Goal: Transaction & Acquisition: Purchase product/service

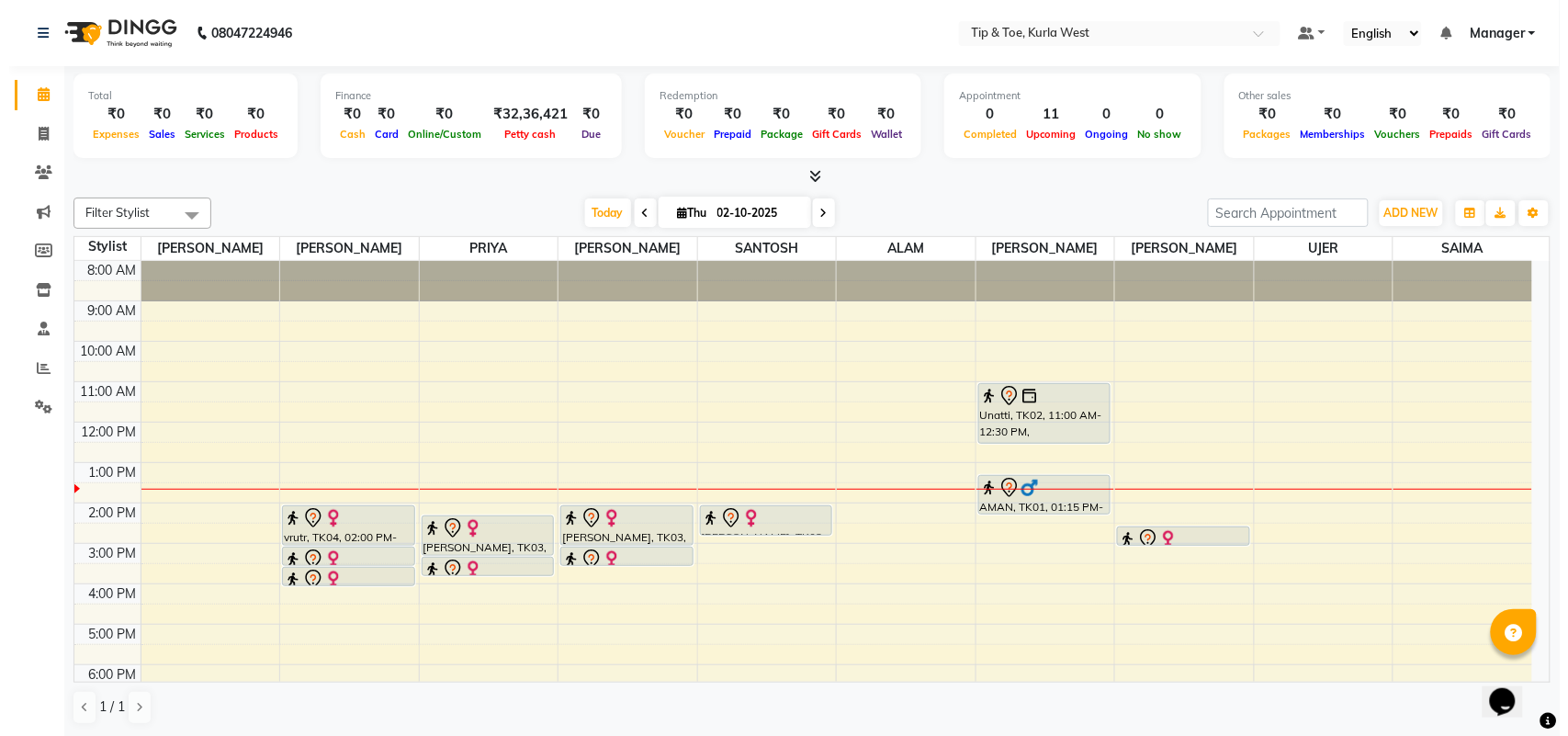
scroll to position [1, 0]
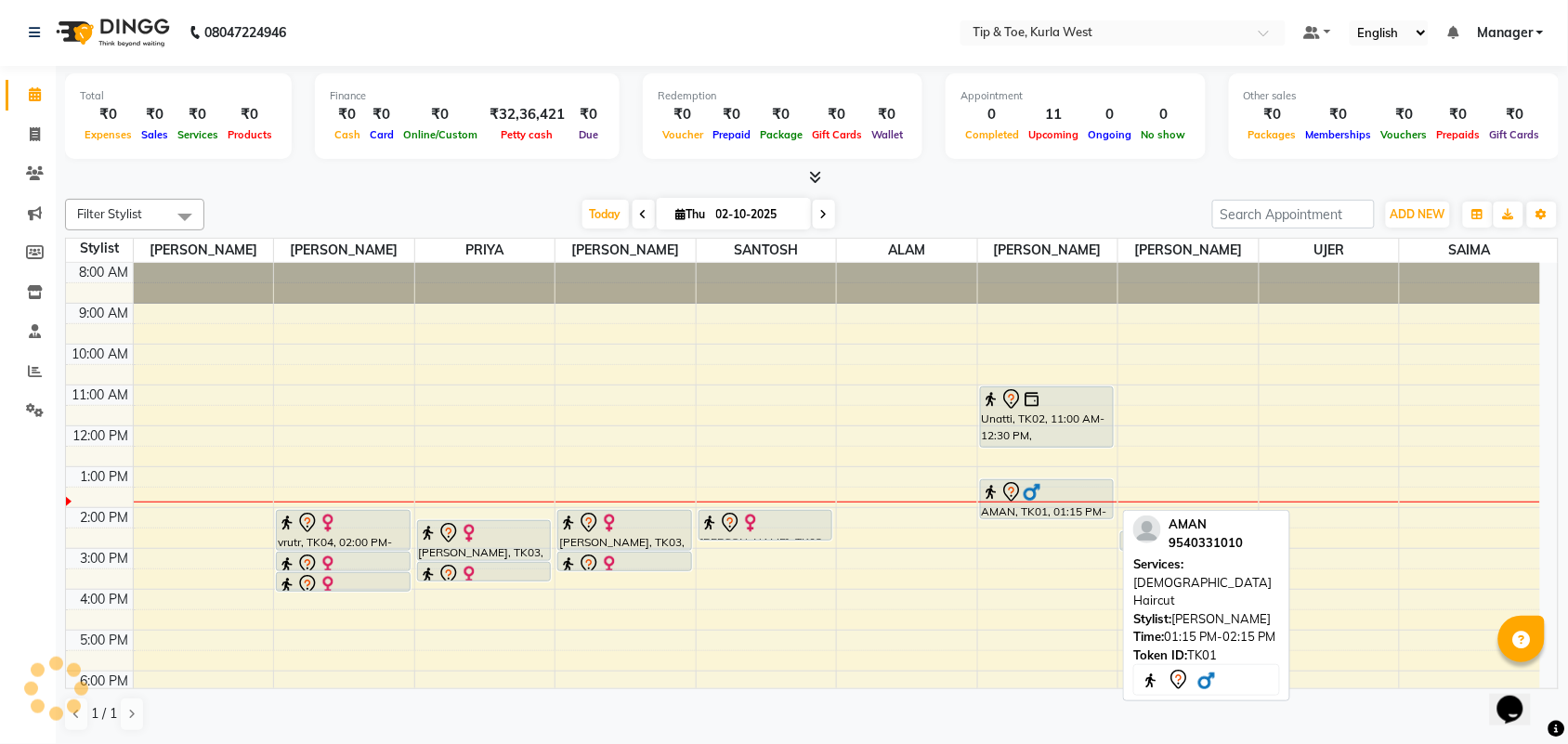
click at [1046, 507] on div "AMAN, TK01, 01:15 PM-02:15 PM, [DEMOGRAPHIC_DATA] Haircut" at bounding box center [1047, 499] width 132 height 39
select select "7"
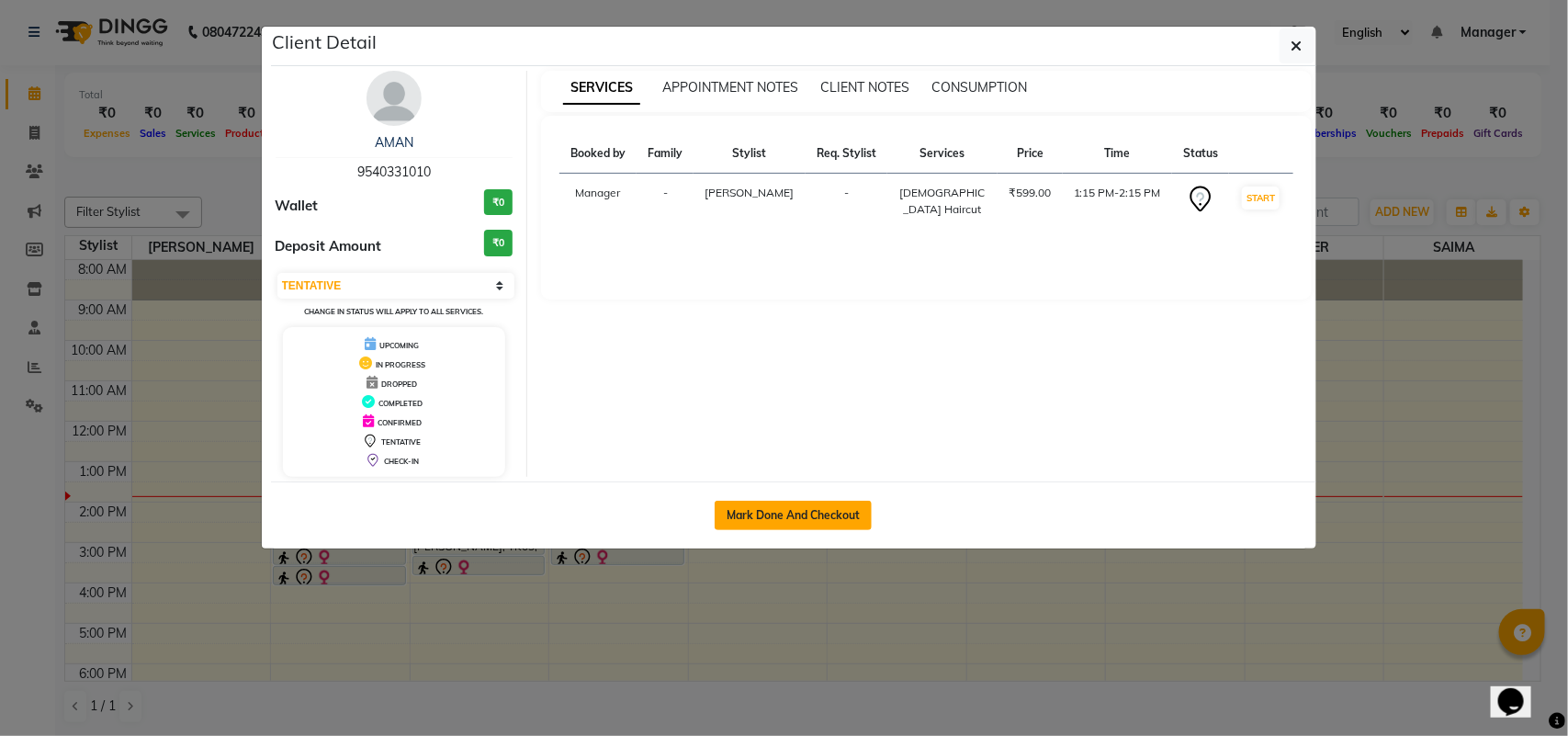
click at [801, 505] on button "Mark Done And Checkout" at bounding box center [792, 515] width 157 height 29
select select "service"
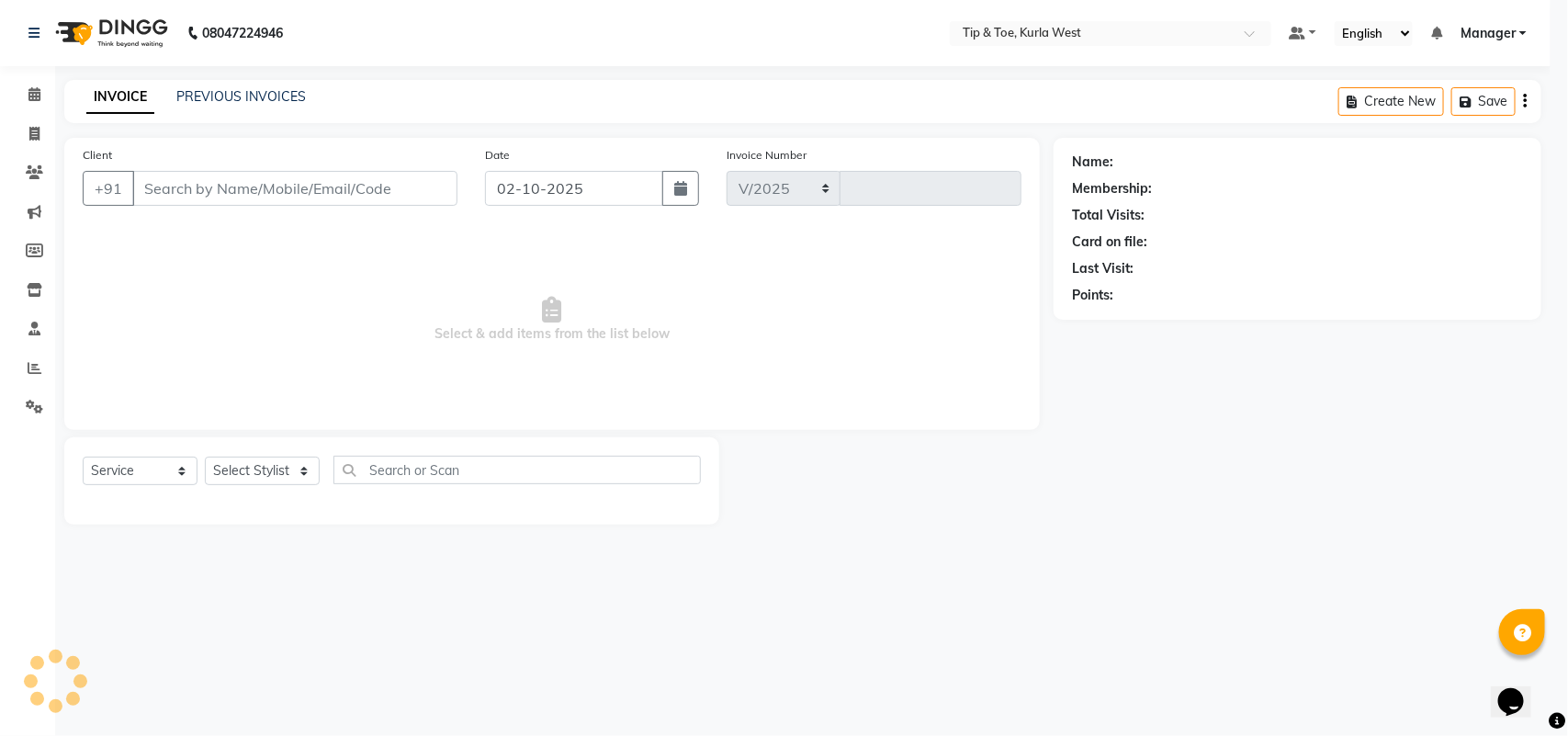
select select "5986"
type input "2109"
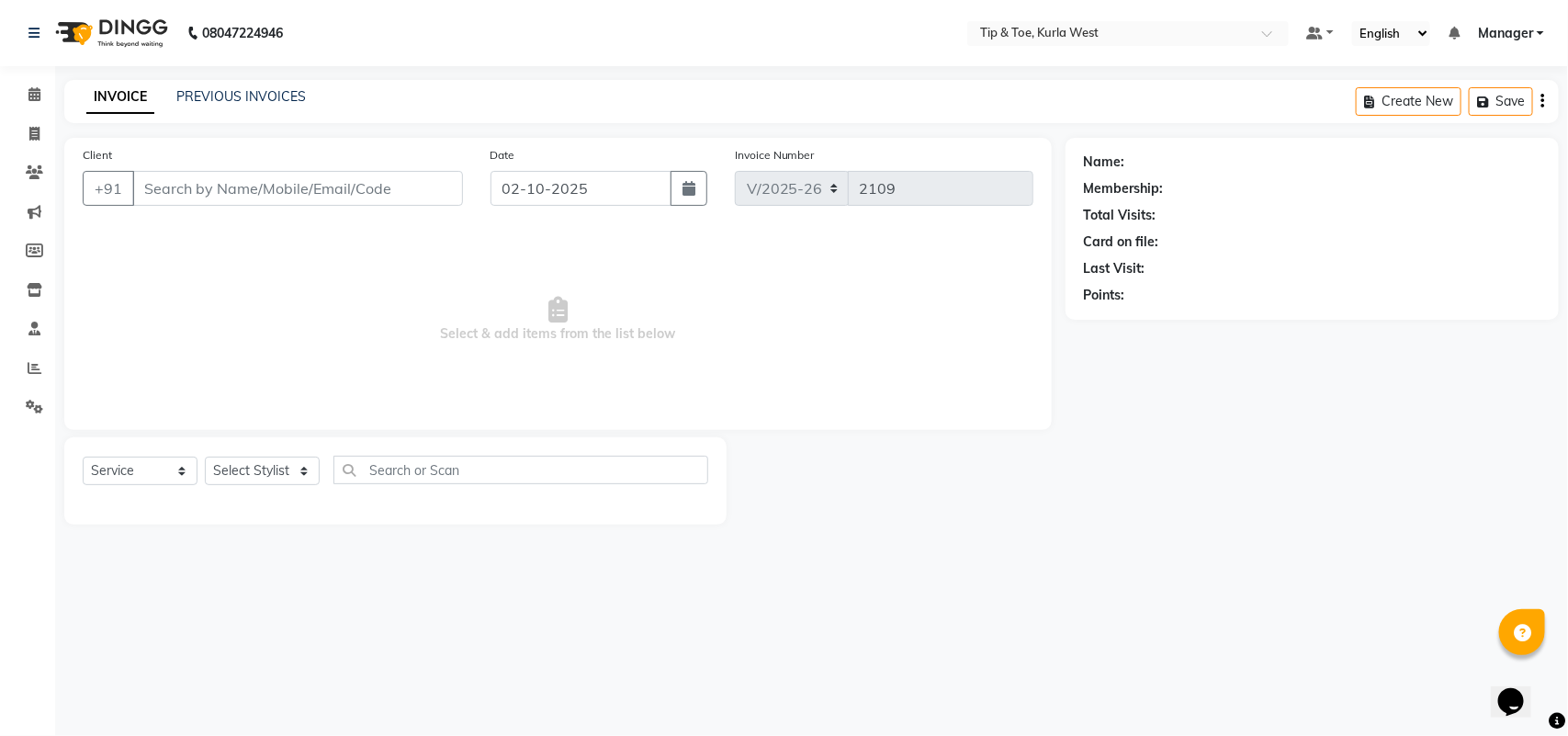
type input "9540331010"
select select "42737"
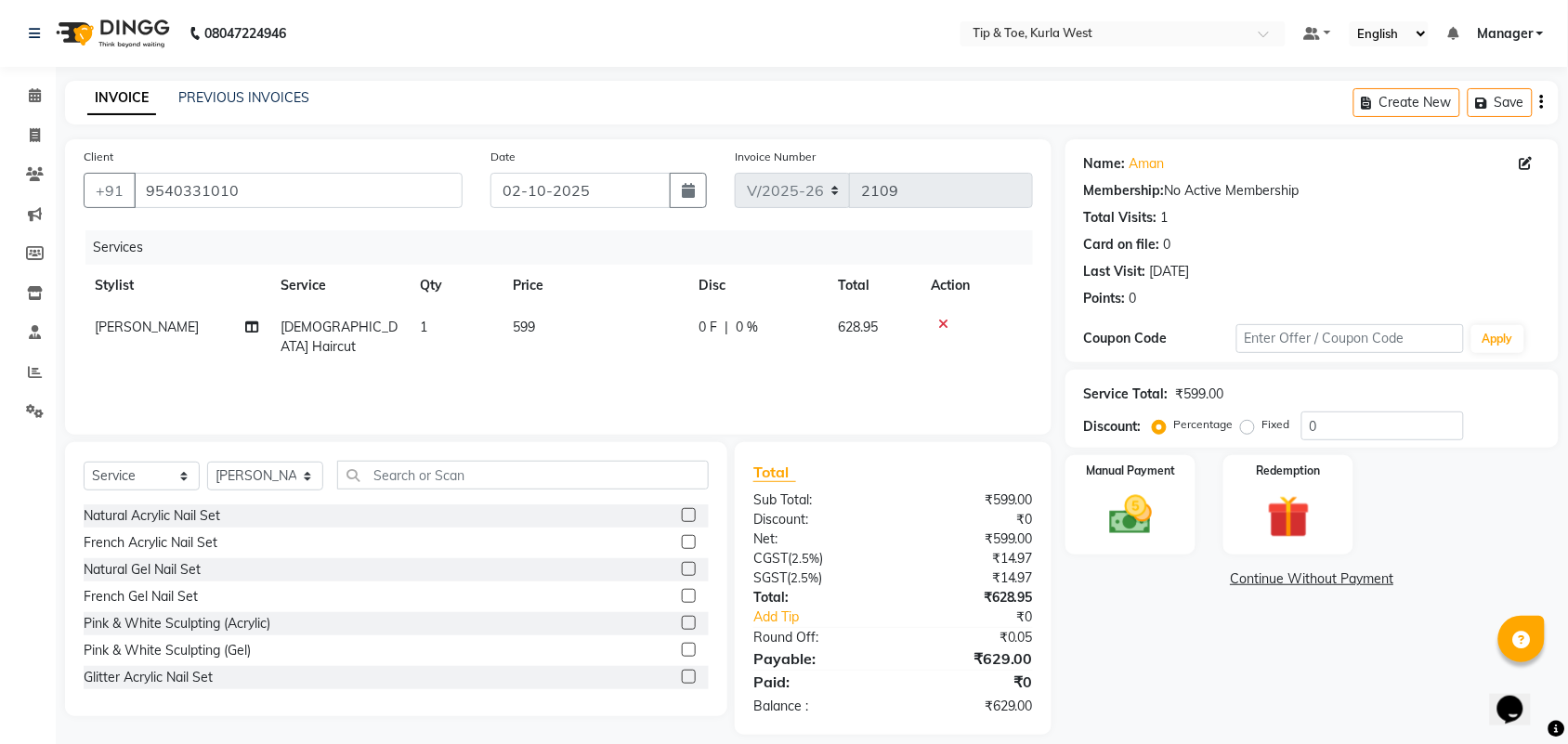
click at [149, 303] on th "Stylist" at bounding box center [177, 286] width 186 height 41
click at [145, 321] on td "[PERSON_NAME]" at bounding box center [177, 337] width 186 height 61
select select "42737"
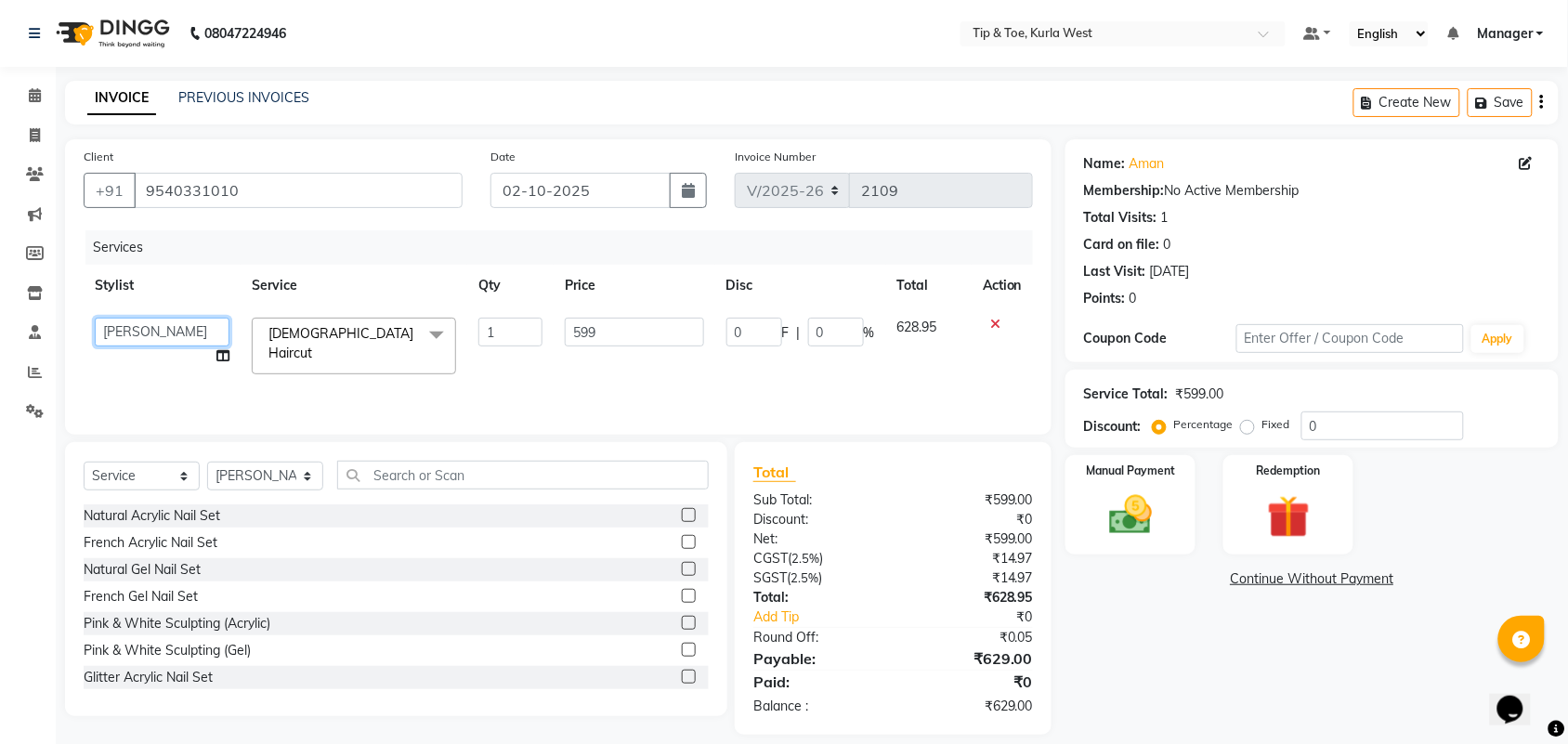
click at [147, 326] on select "[PERSON_NAME] KAVERI [PERSON_NAME] Kurla login access Manager [PERSON_NAME] PRI…" at bounding box center [162, 332] width 134 height 29
select select "86080"
drag, startPoint x: 271, startPoint y: 474, endPoint x: 289, endPoint y: 479, distance: 18.7
click at [271, 474] on select "Select Stylist [PERSON_NAME] KAVERI [PERSON_NAME] Kurla login access Manager [P…" at bounding box center [266, 475] width 117 height 29
select select "80571"
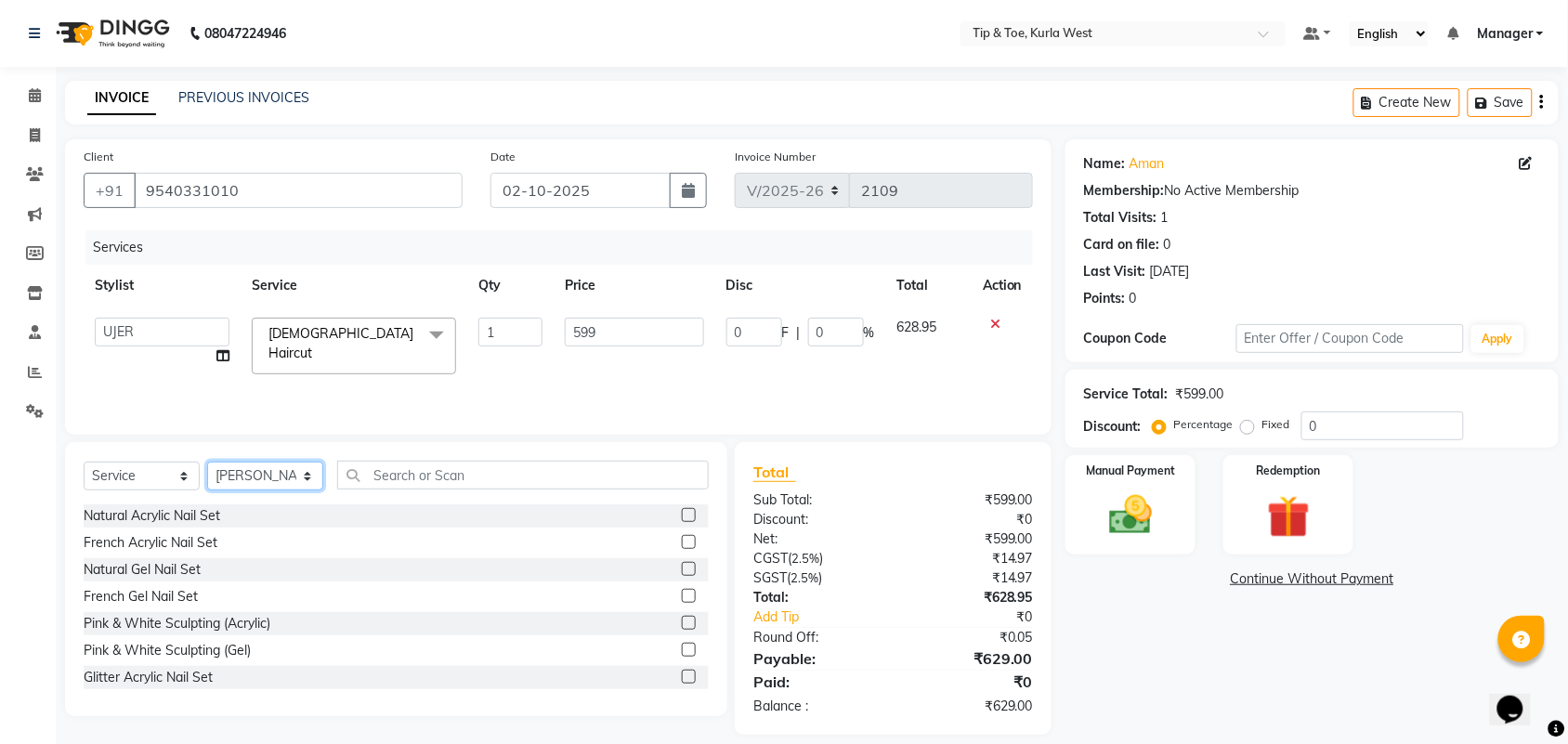
click at [207, 461] on select "Select Stylist [PERSON_NAME] KAVERI [PERSON_NAME] Kurla login access Manager [P…" at bounding box center [266, 475] width 117 height 29
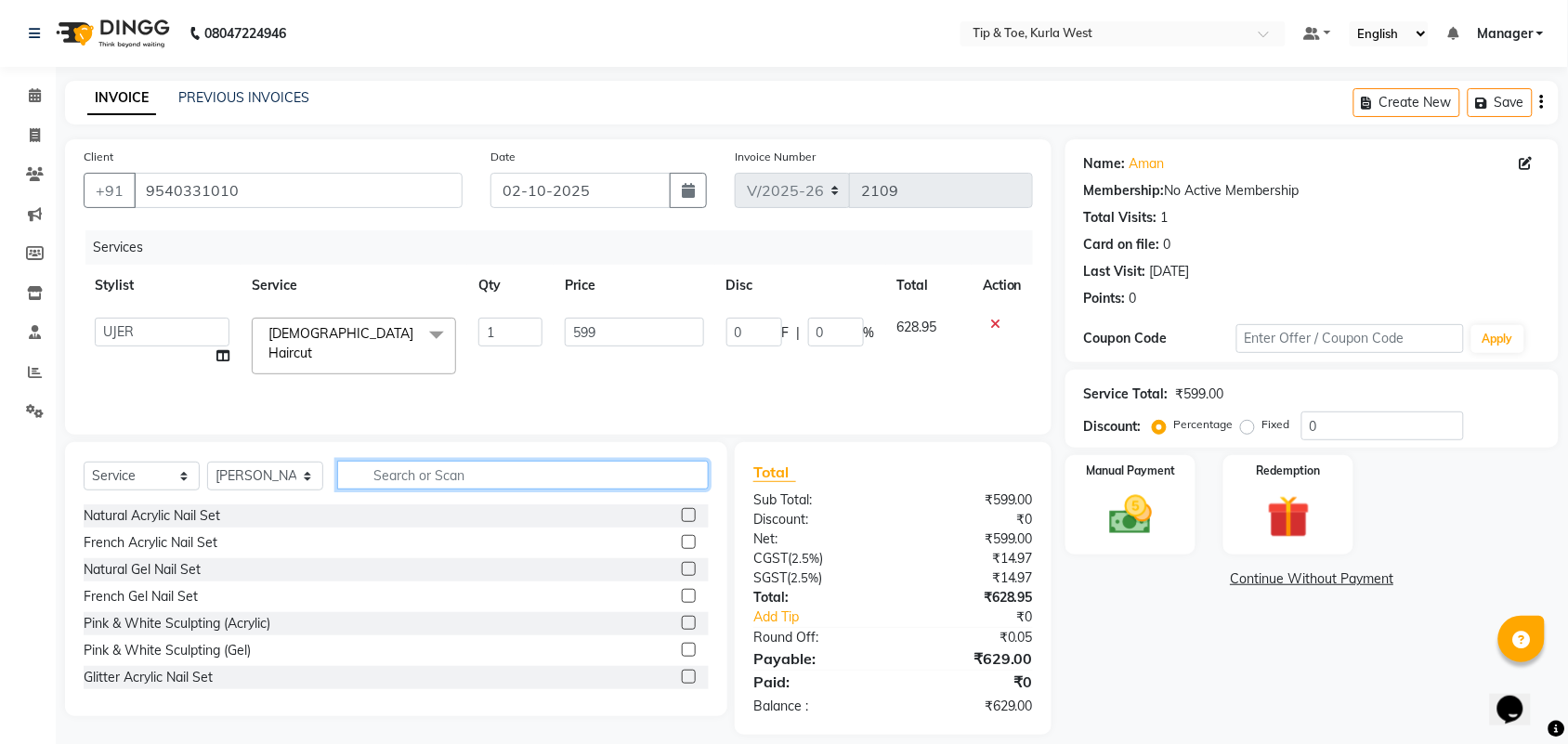
click at [409, 479] on input "text" at bounding box center [523, 474] width 371 height 29
type input "threa"
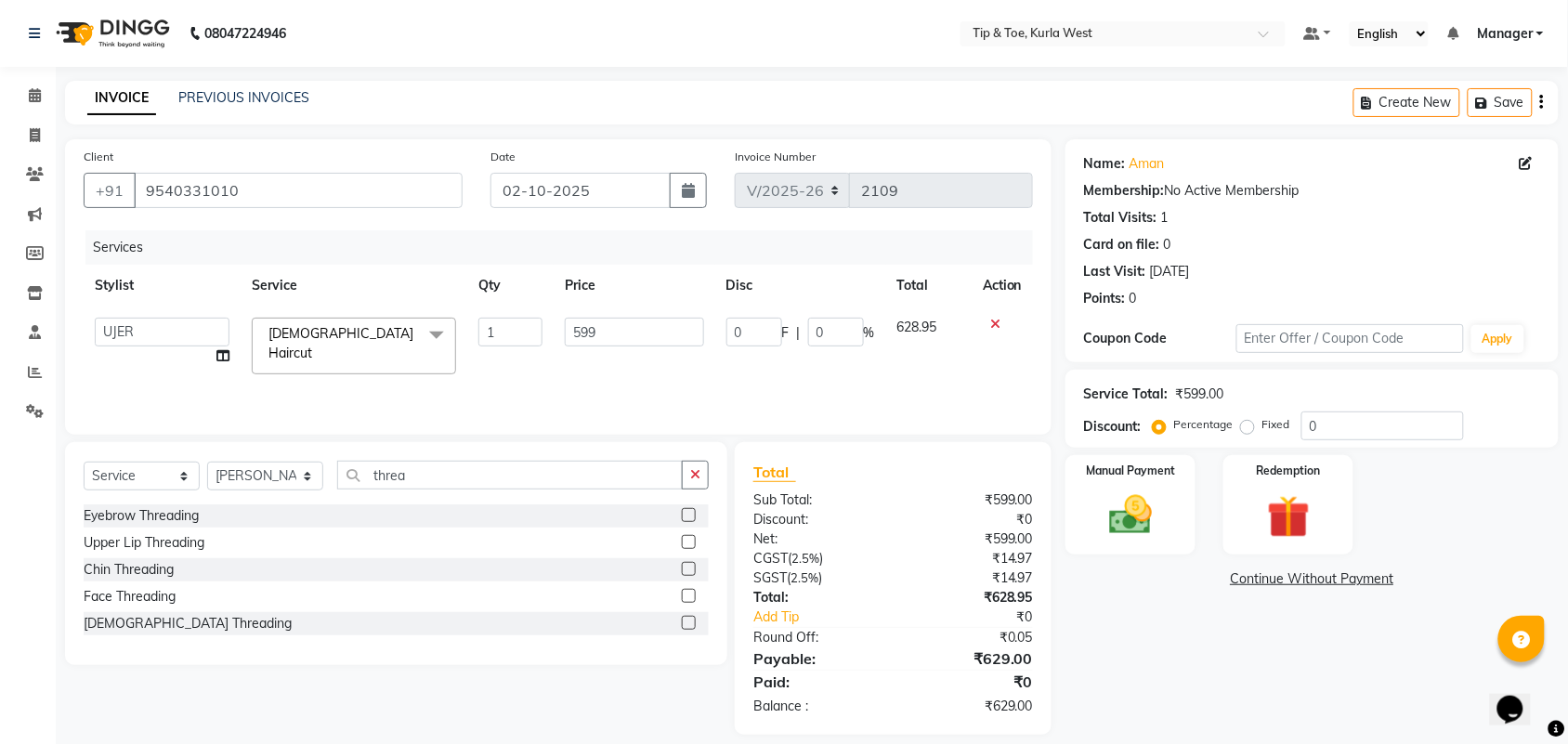
click at [684, 518] on label at bounding box center [689, 515] width 14 height 14
click at [684, 518] on input "checkbox" at bounding box center [688, 516] width 12 height 12
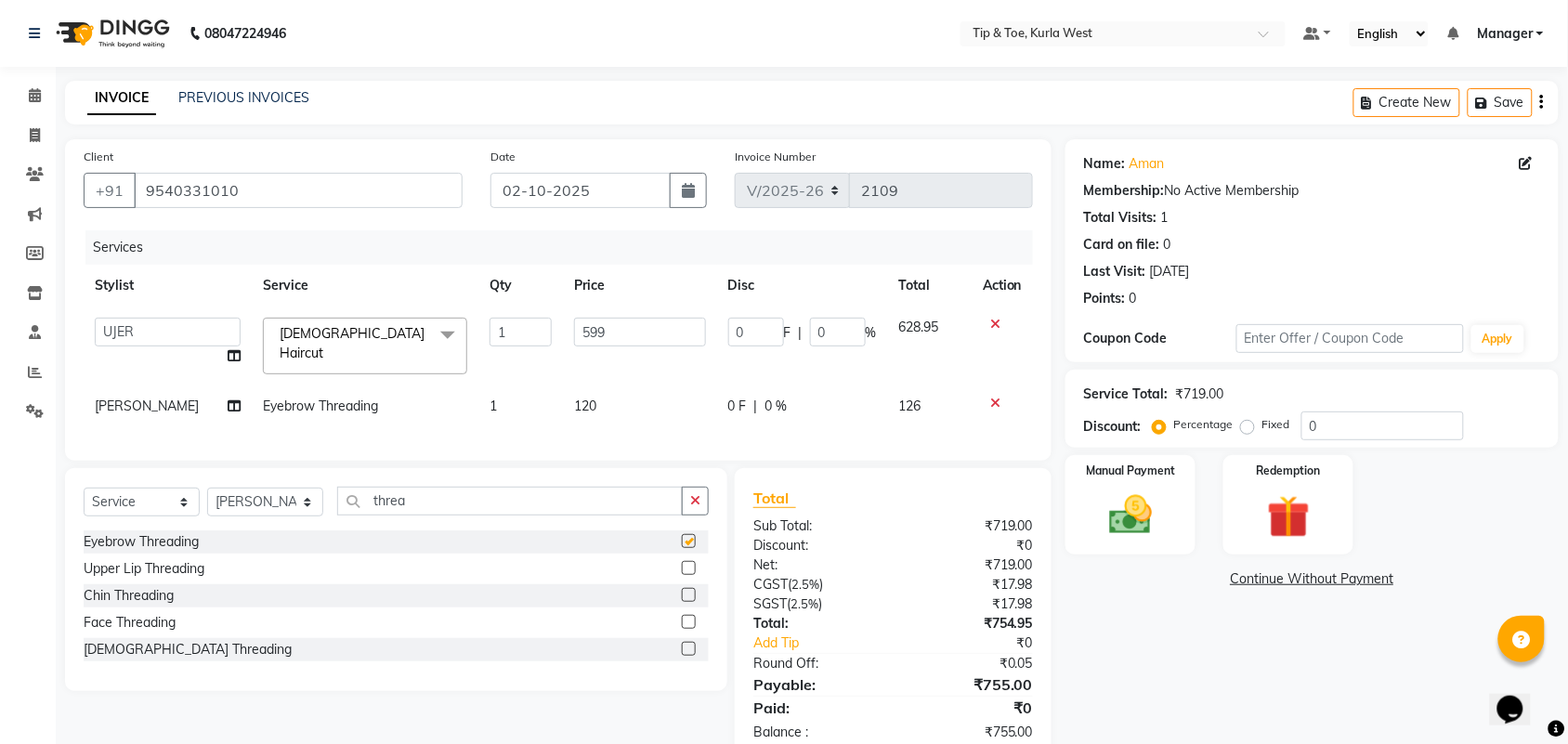
checkbox input "false"
click at [592, 395] on td "120" at bounding box center [640, 406] width 154 height 41
select select "80571"
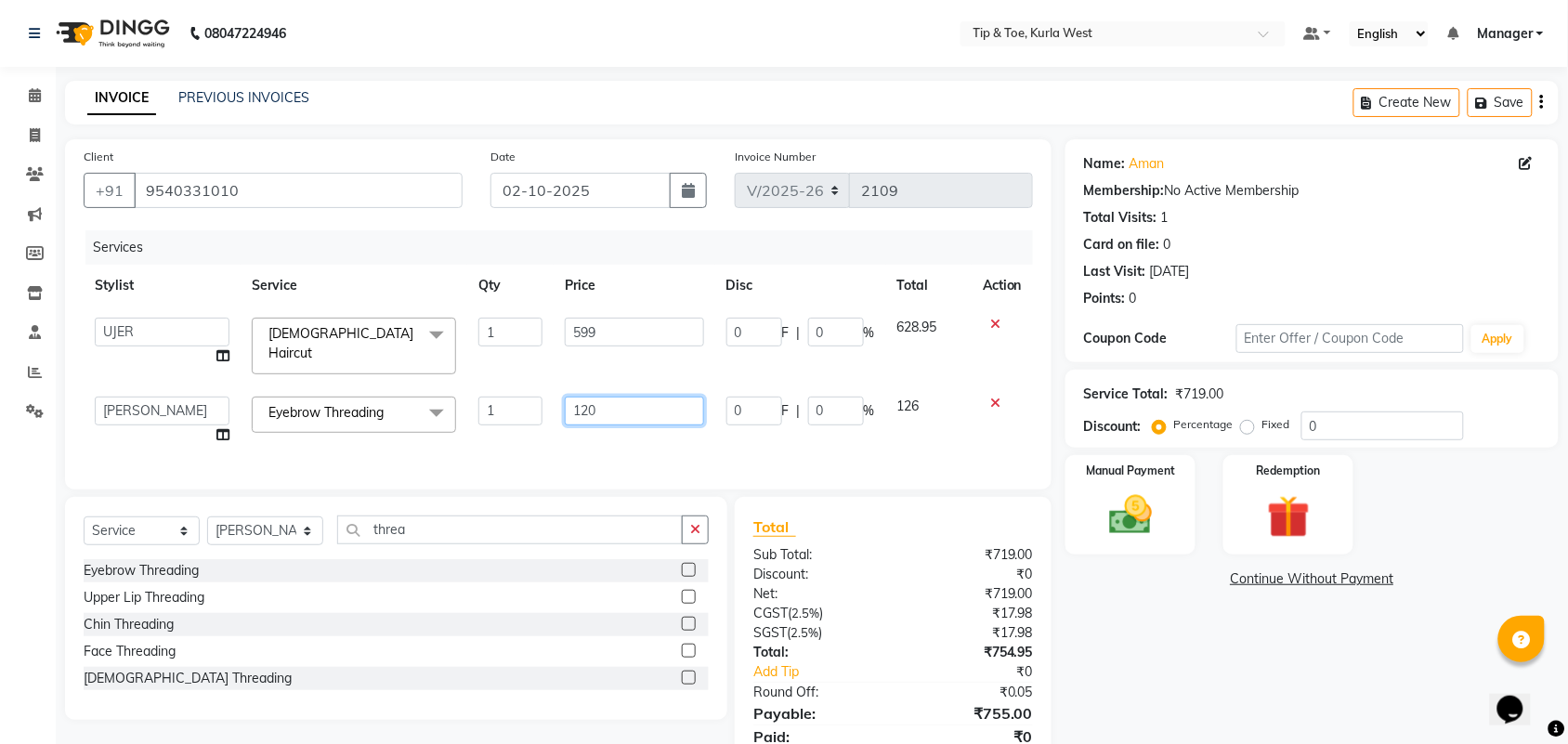
drag, startPoint x: 604, startPoint y: 405, endPoint x: 522, endPoint y: 400, distance: 82.2
click at [566, 405] on input "120" at bounding box center [634, 410] width 138 height 29
type input "150"
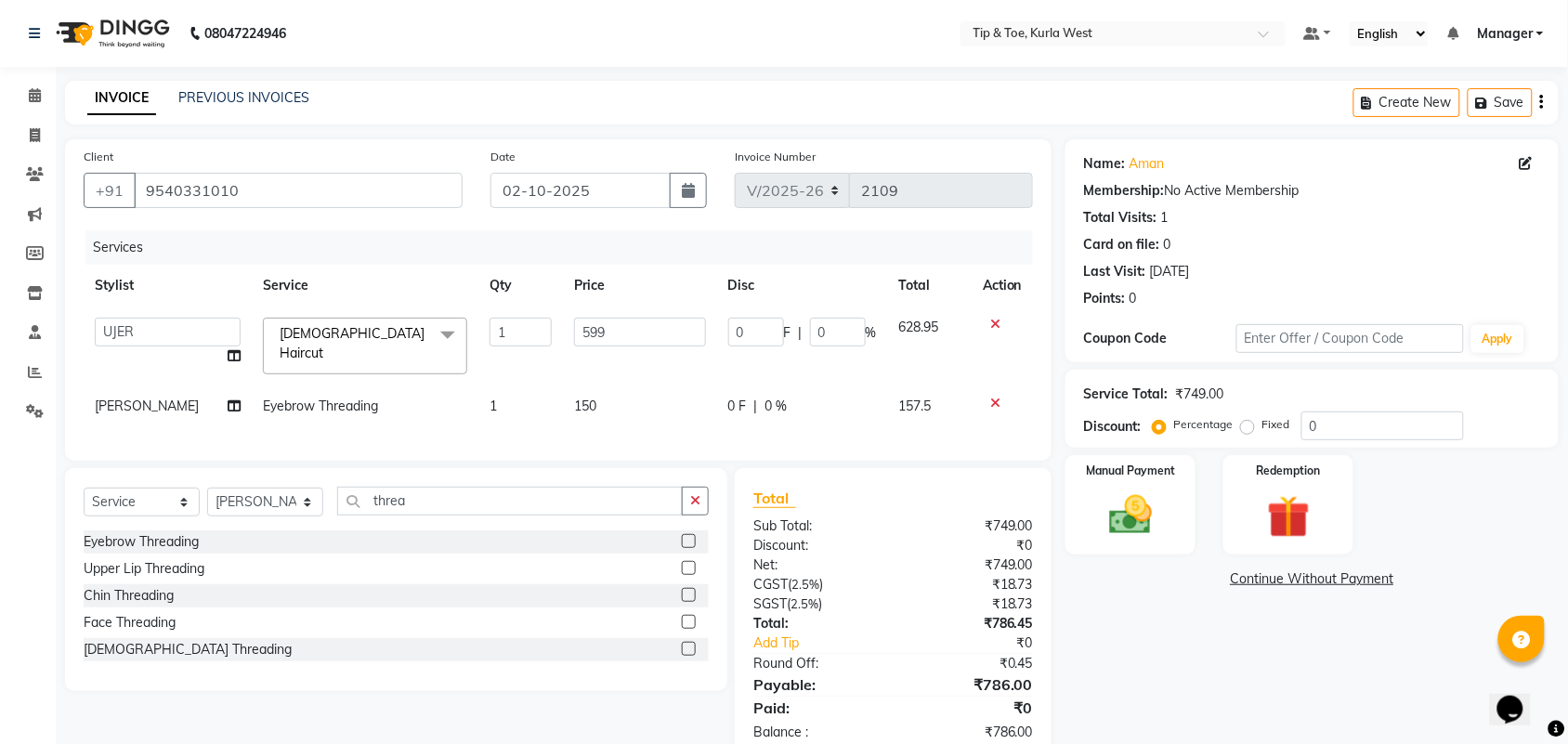
click at [1150, 629] on div "Name: Aman Membership: No Active Membership Total Visits: 1 Card on file: 0 Las…" at bounding box center [1318, 450] width 507 height 621
click at [1130, 497] on img at bounding box center [1129, 515] width 72 height 51
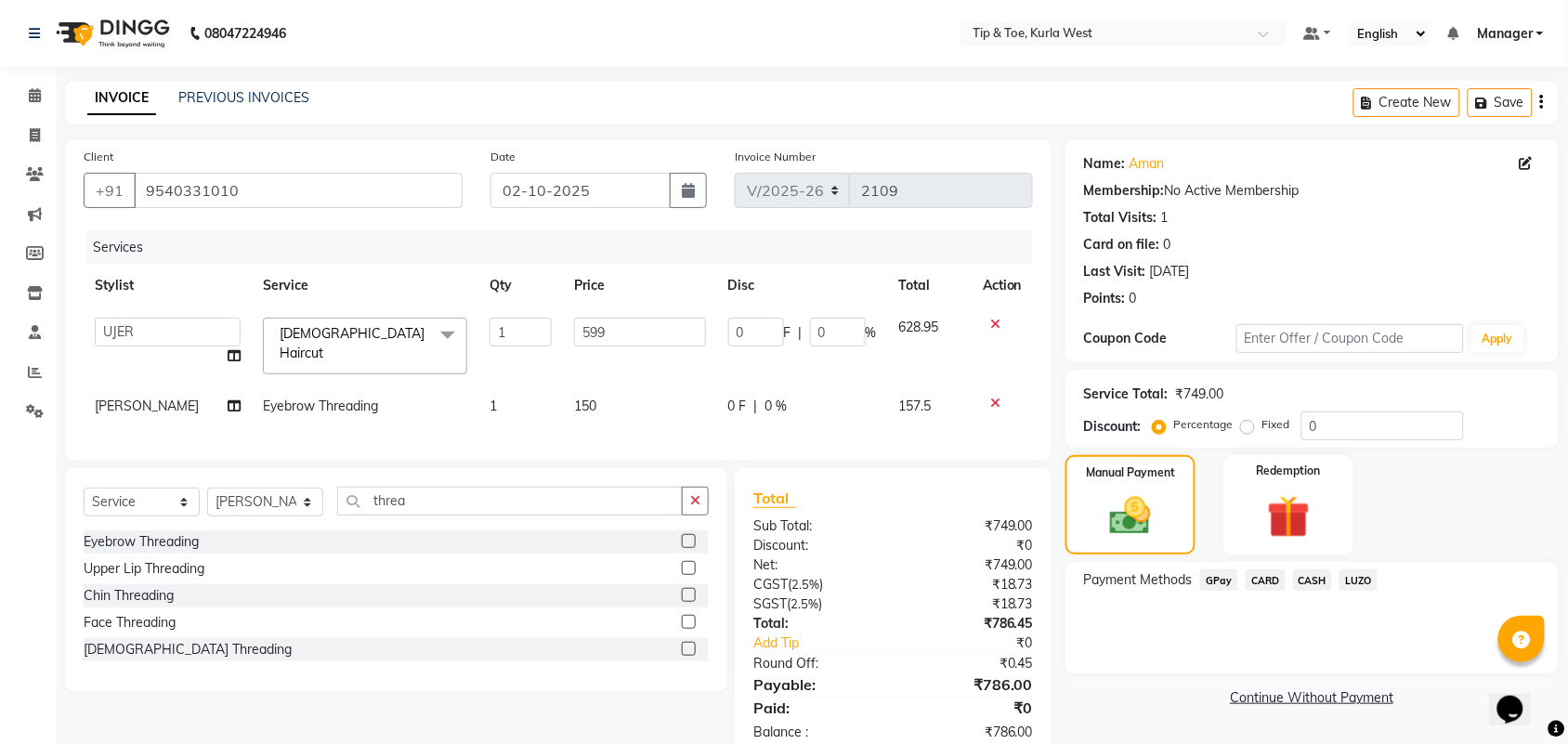
click at [1372, 583] on span "LUZO" at bounding box center [1359, 580] width 39 height 22
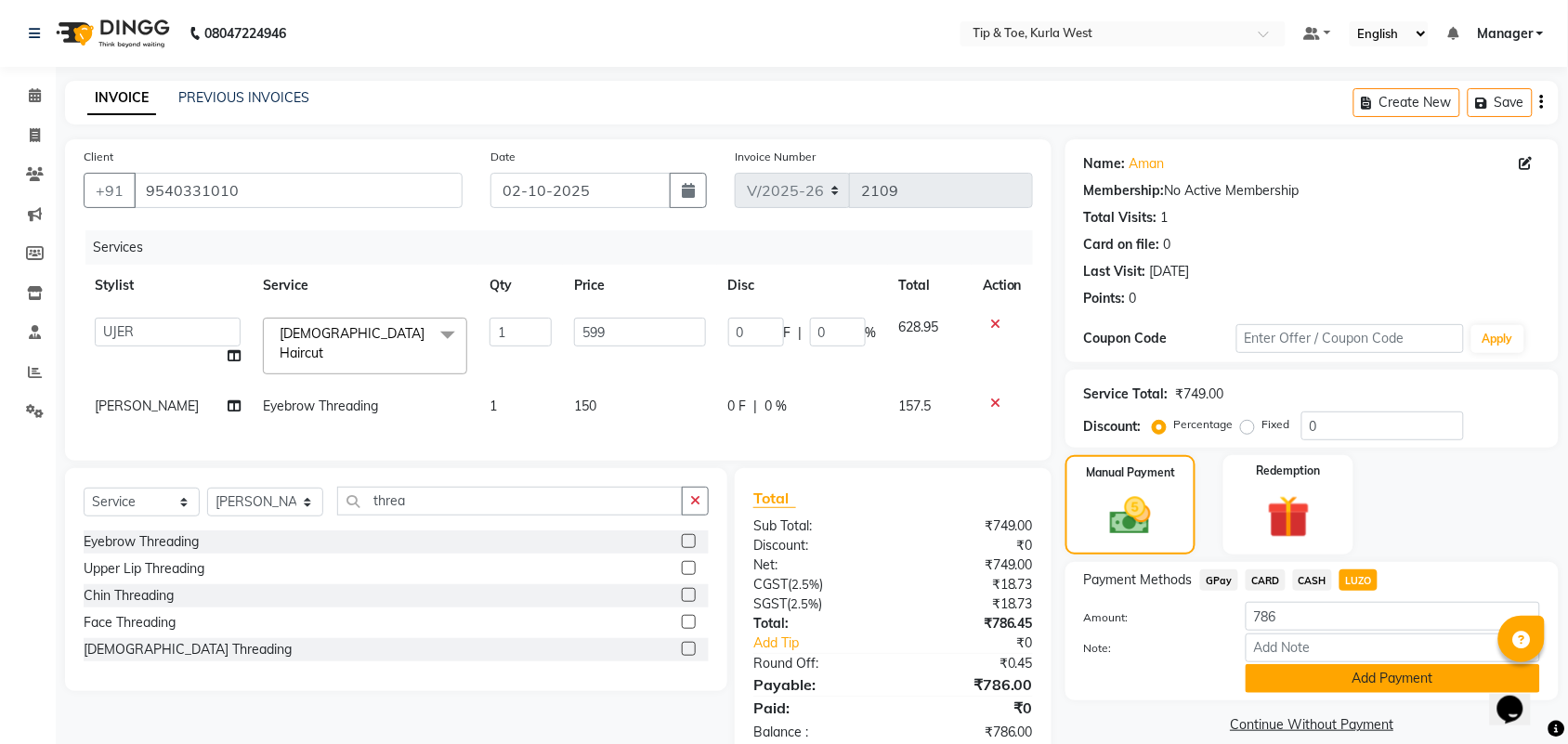
click at [1278, 675] on button "Add Payment" at bounding box center [1393, 678] width 294 height 29
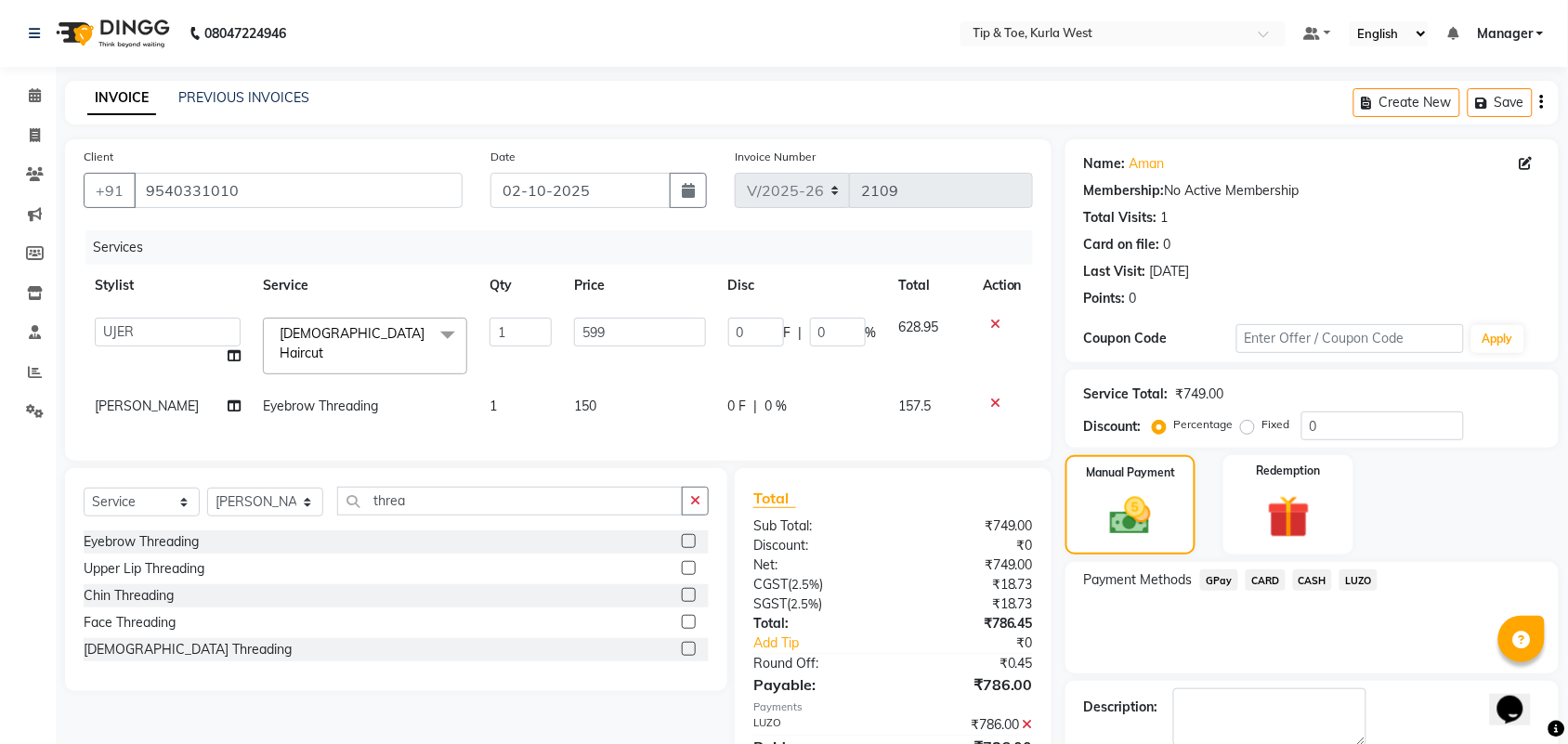
scroll to position [101, 0]
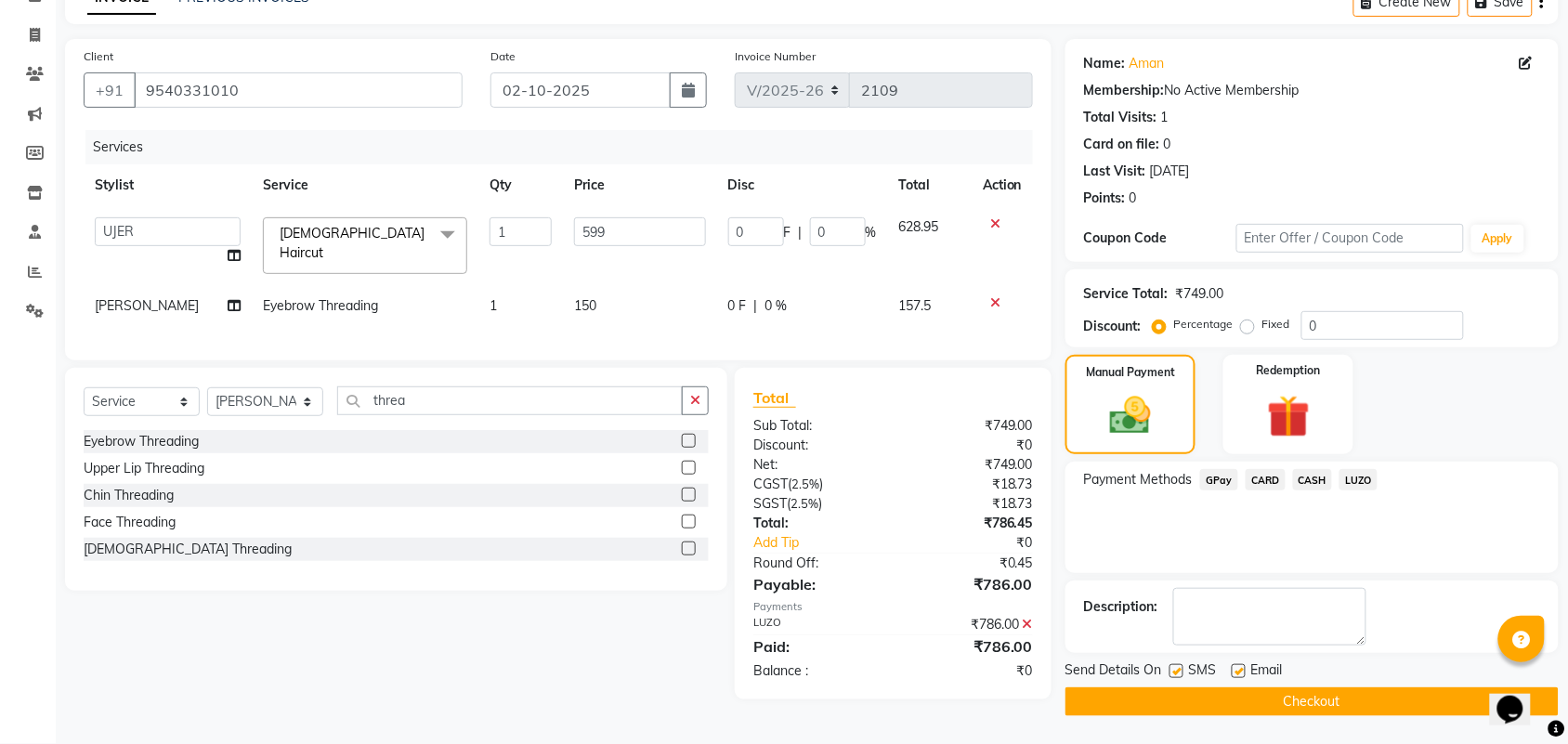
click at [1172, 667] on label at bounding box center [1177, 671] width 14 height 14
click at [1172, 667] on input "checkbox" at bounding box center [1176, 672] width 12 height 12
checkbox input "false"
click at [1246, 672] on div "Email" at bounding box center [1265, 672] width 66 height 24
click at [1238, 669] on label at bounding box center [1239, 671] width 14 height 14
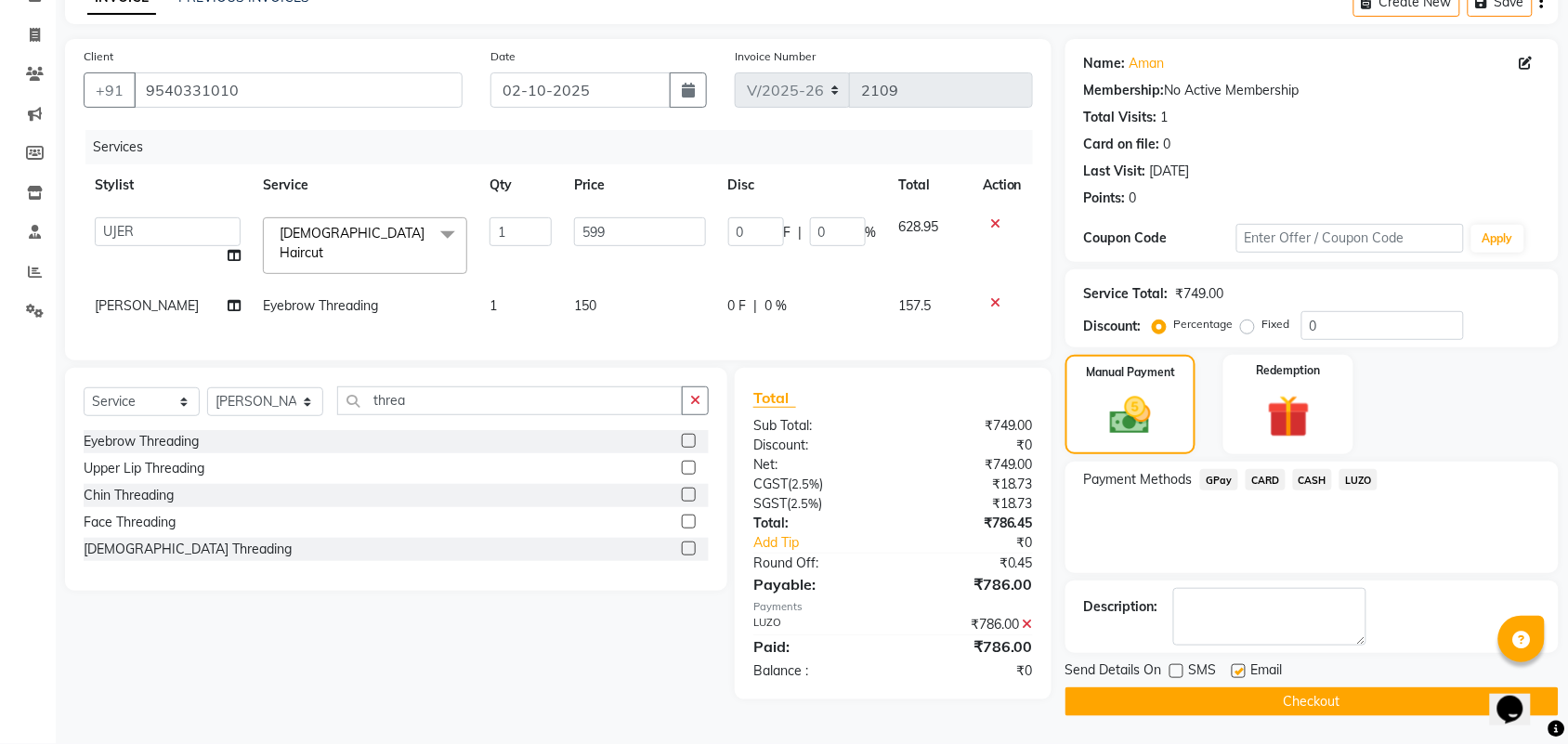
click at [1238, 669] on input "checkbox" at bounding box center [1238, 672] width 12 height 12
checkbox input "false"
drag, startPoint x: 1339, startPoint y: 330, endPoint x: 1138, endPoint y: 302, distance: 202.9
click at [1139, 303] on div "Service Total: ₹749.00 Discount: Percentage Fixed 0" at bounding box center [1312, 308] width 456 height 63
type input "3"
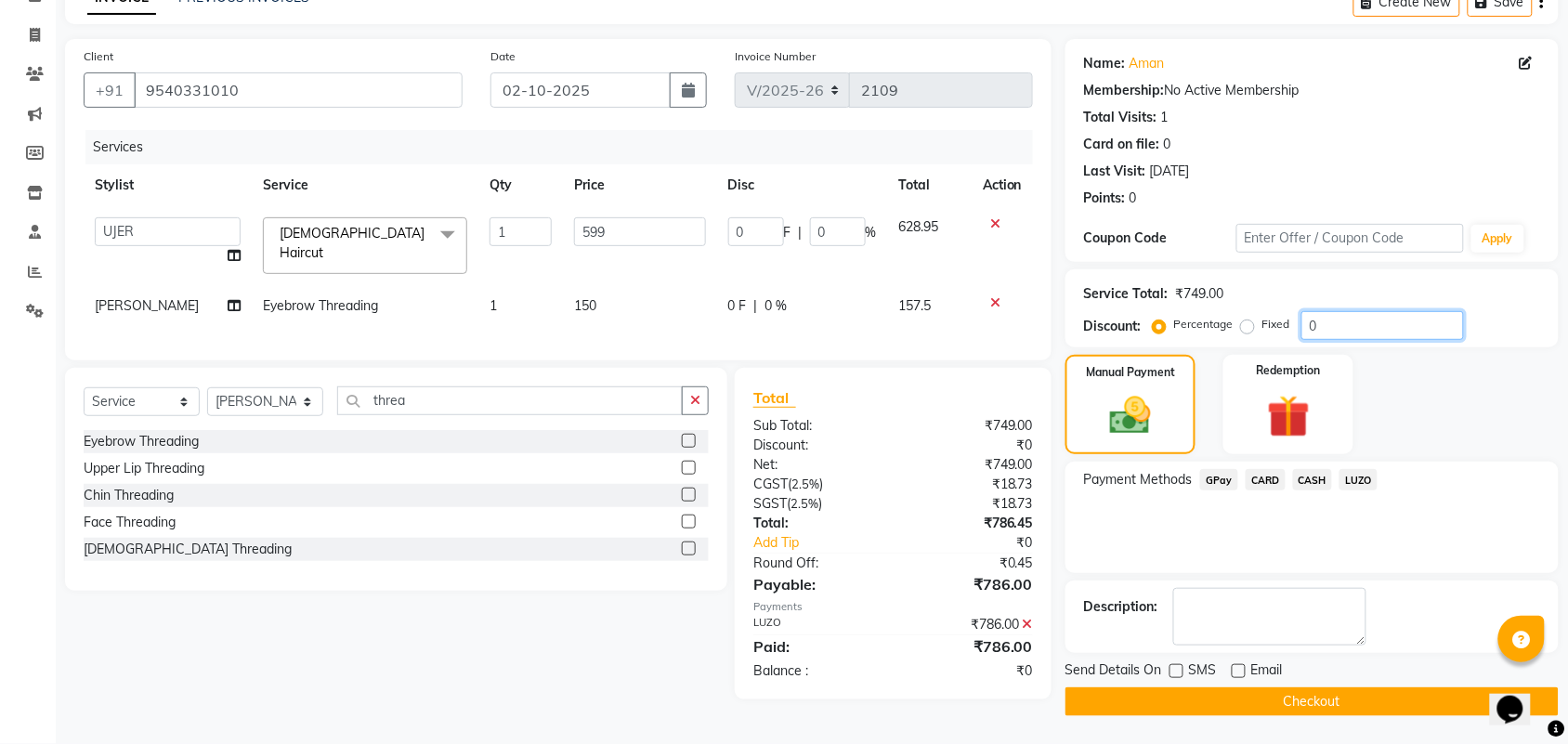
type input "17.97"
type input "3"
type input "30"
type input "179.7"
type input "30"
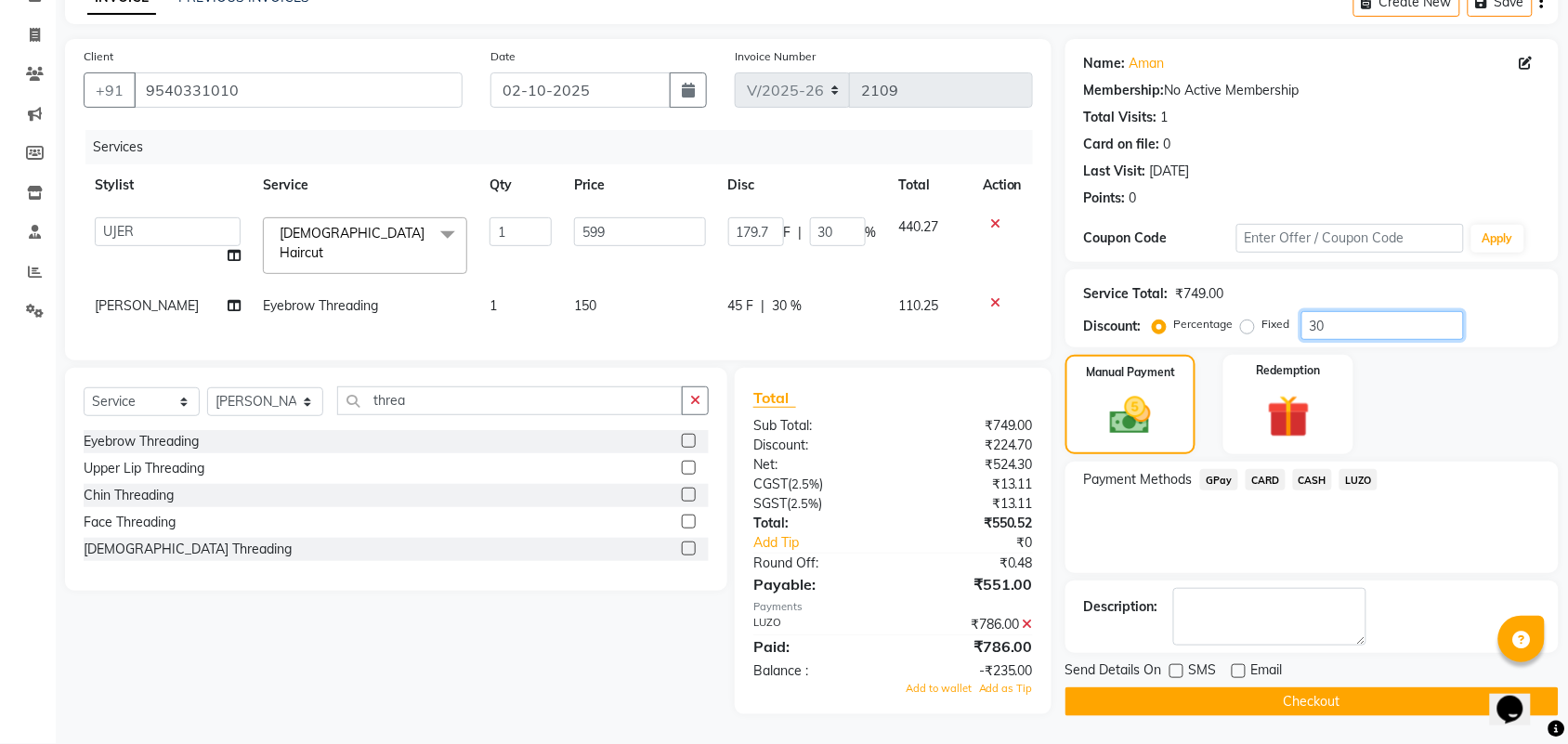
type input "30"
click at [1354, 478] on span "LUZO" at bounding box center [1359, 480] width 39 height 22
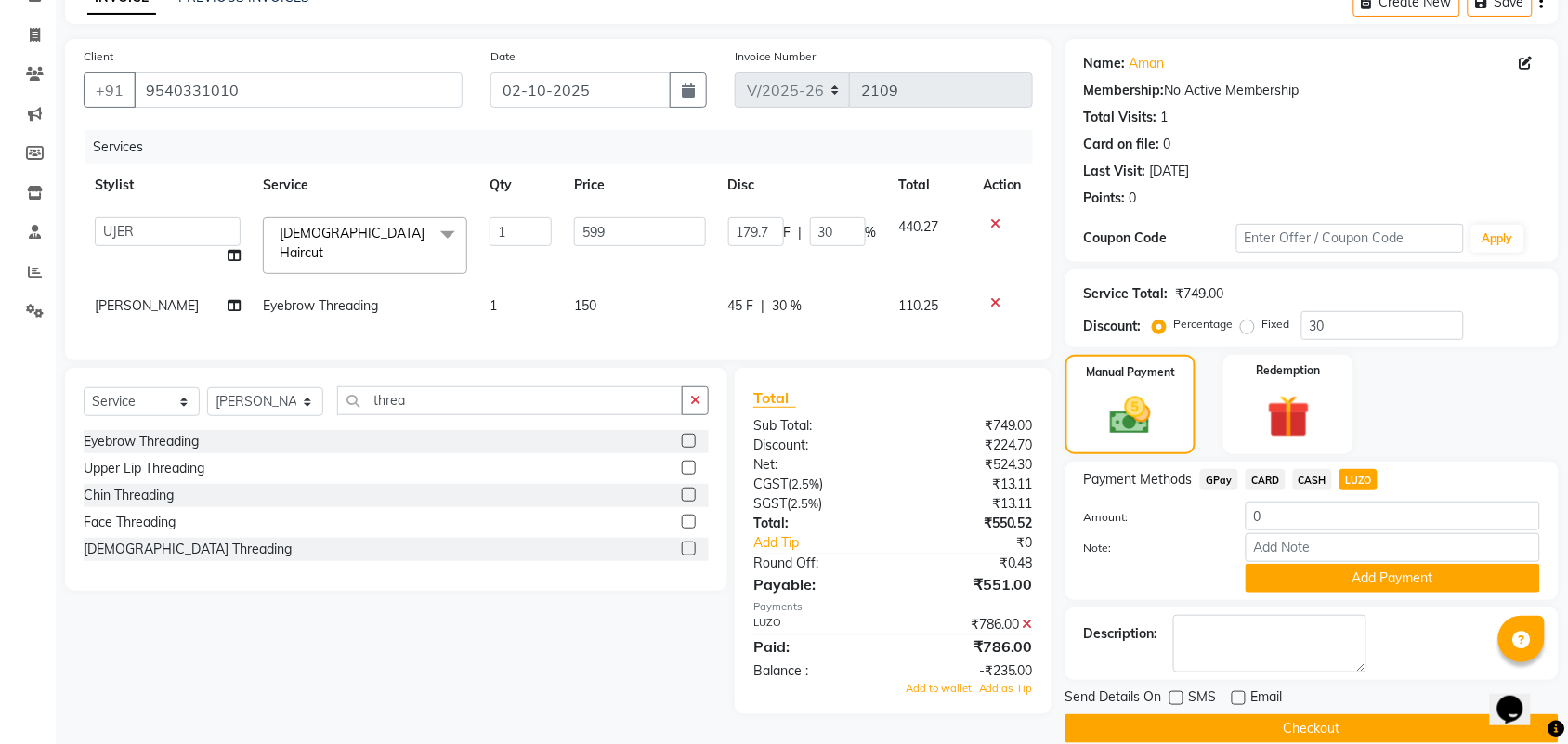
drag, startPoint x: 1030, startPoint y: 628, endPoint x: 1098, endPoint y: 627, distance: 68.0
click at [1029, 628] on icon at bounding box center [1028, 623] width 10 height 13
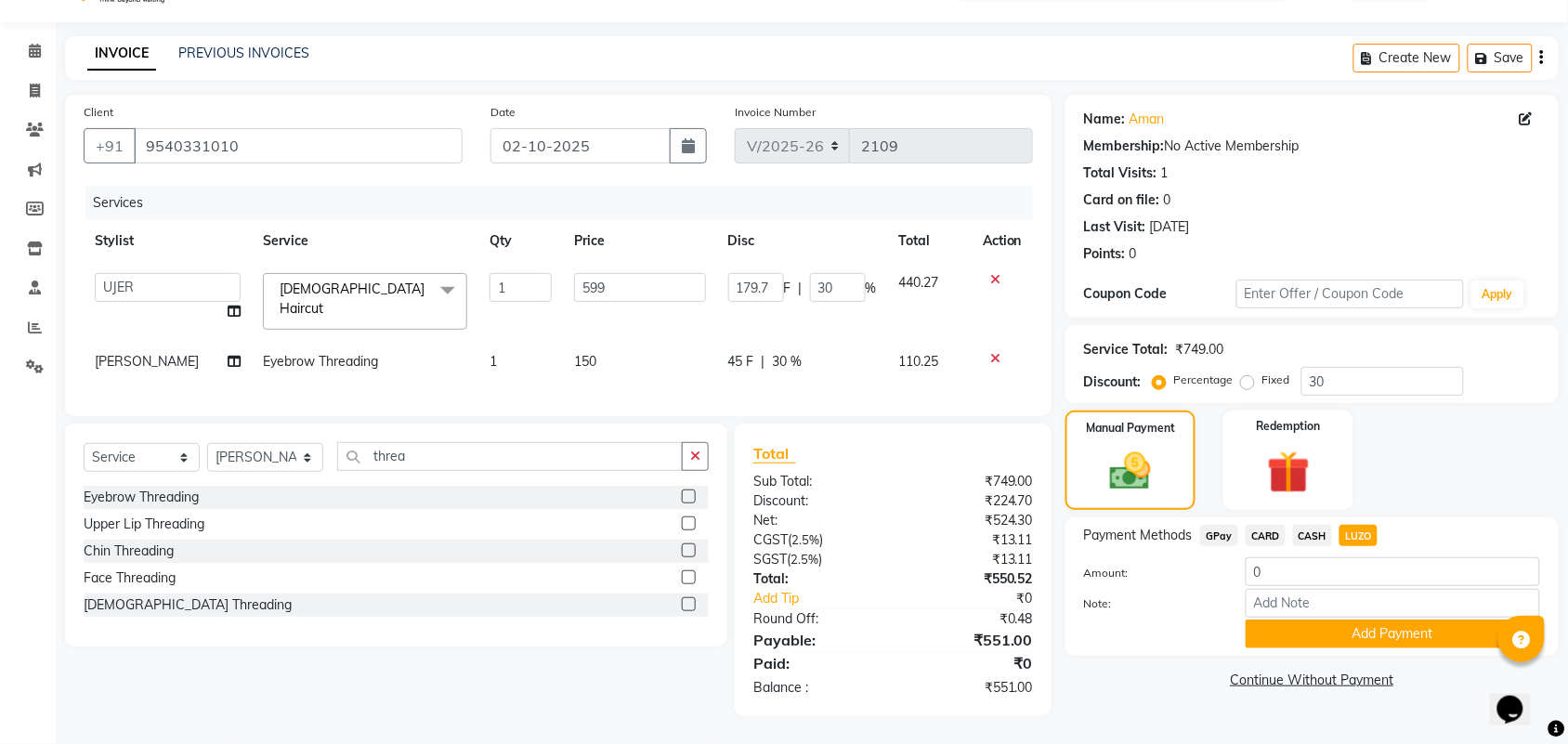
scroll to position [53, 0]
click at [1362, 527] on span "LUZO" at bounding box center [1359, 536] width 39 height 22
type input "551"
click at [1362, 620] on button "Add Payment" at bounding box center [1393, 633] width 294 height 29
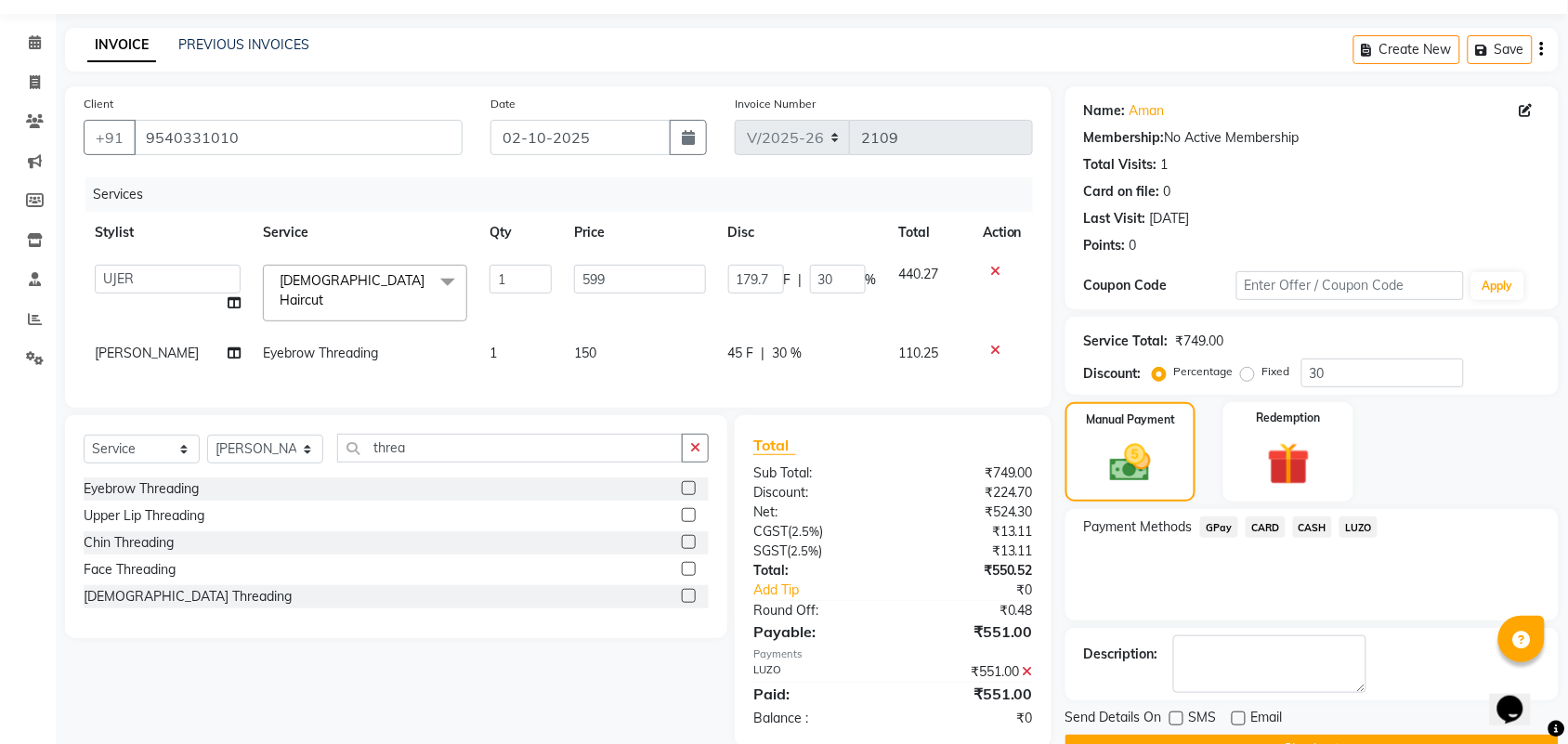
scroll to position [101, 0]
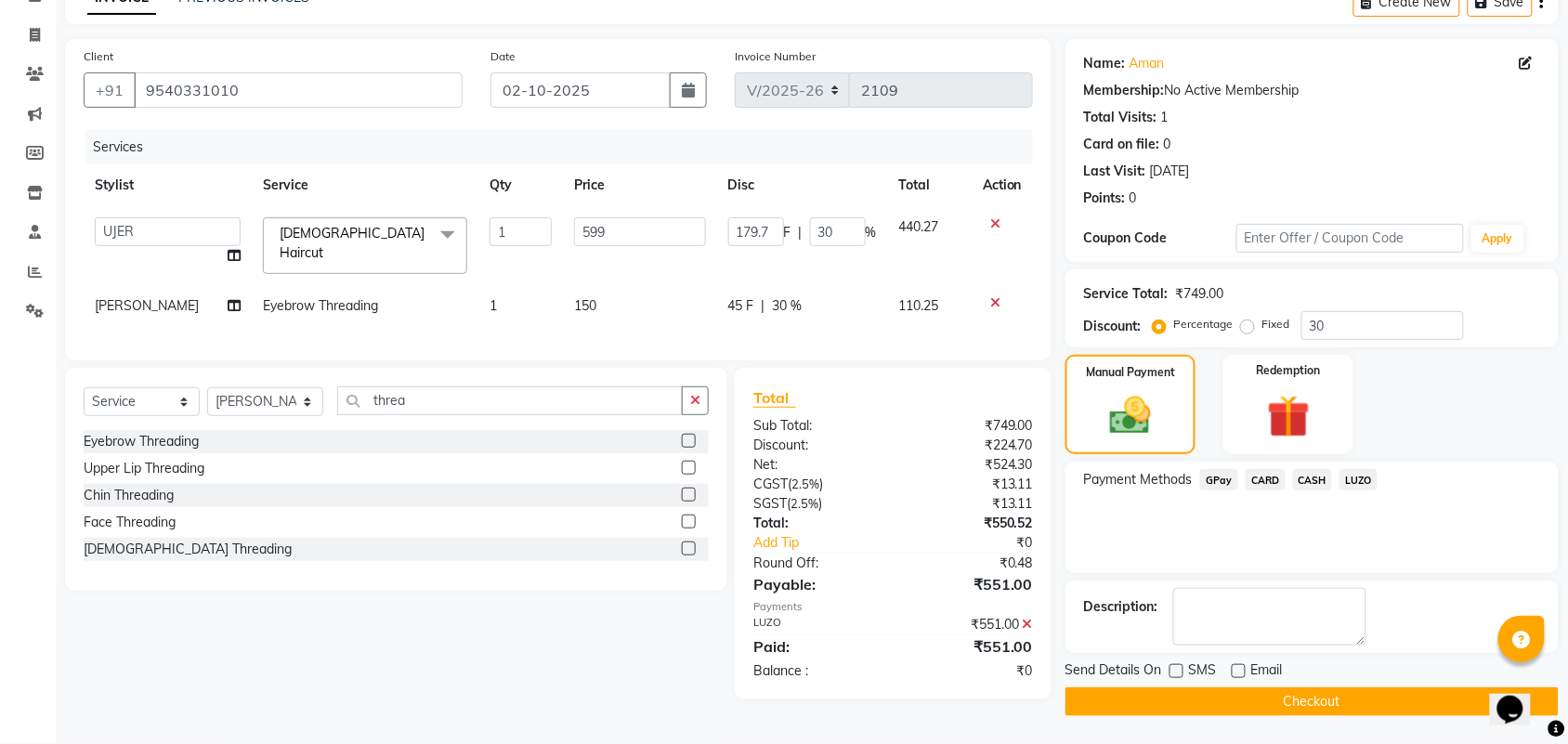
click at [1279, 689] on button "Checkout" at bounding box center [1311, 702] width 493 height 29
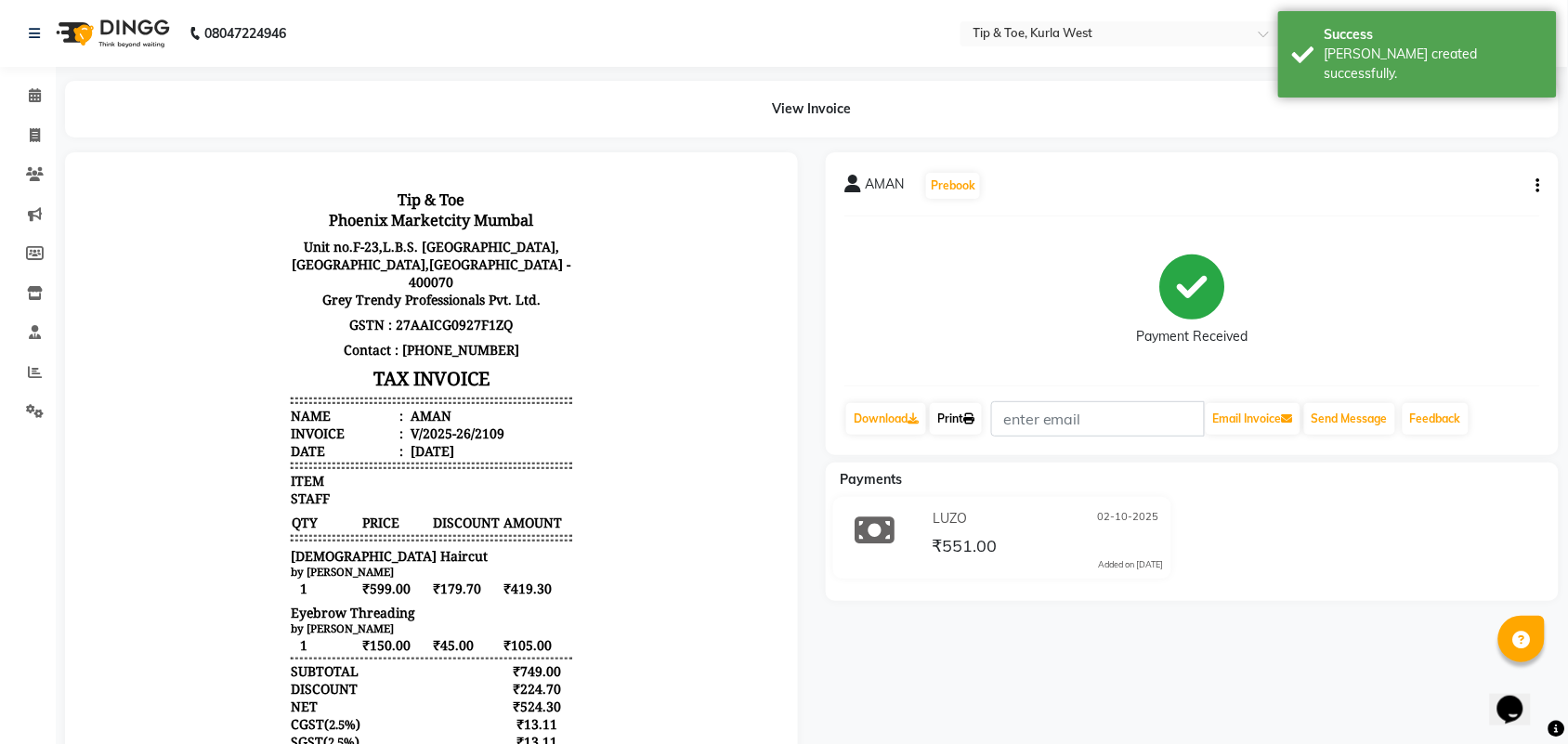
click at [974, 414] on icon at bounding box center [968, 418] width 11 height 11
click at [29, 91] on icon at bounding box center [35, 95] width 12 height 14
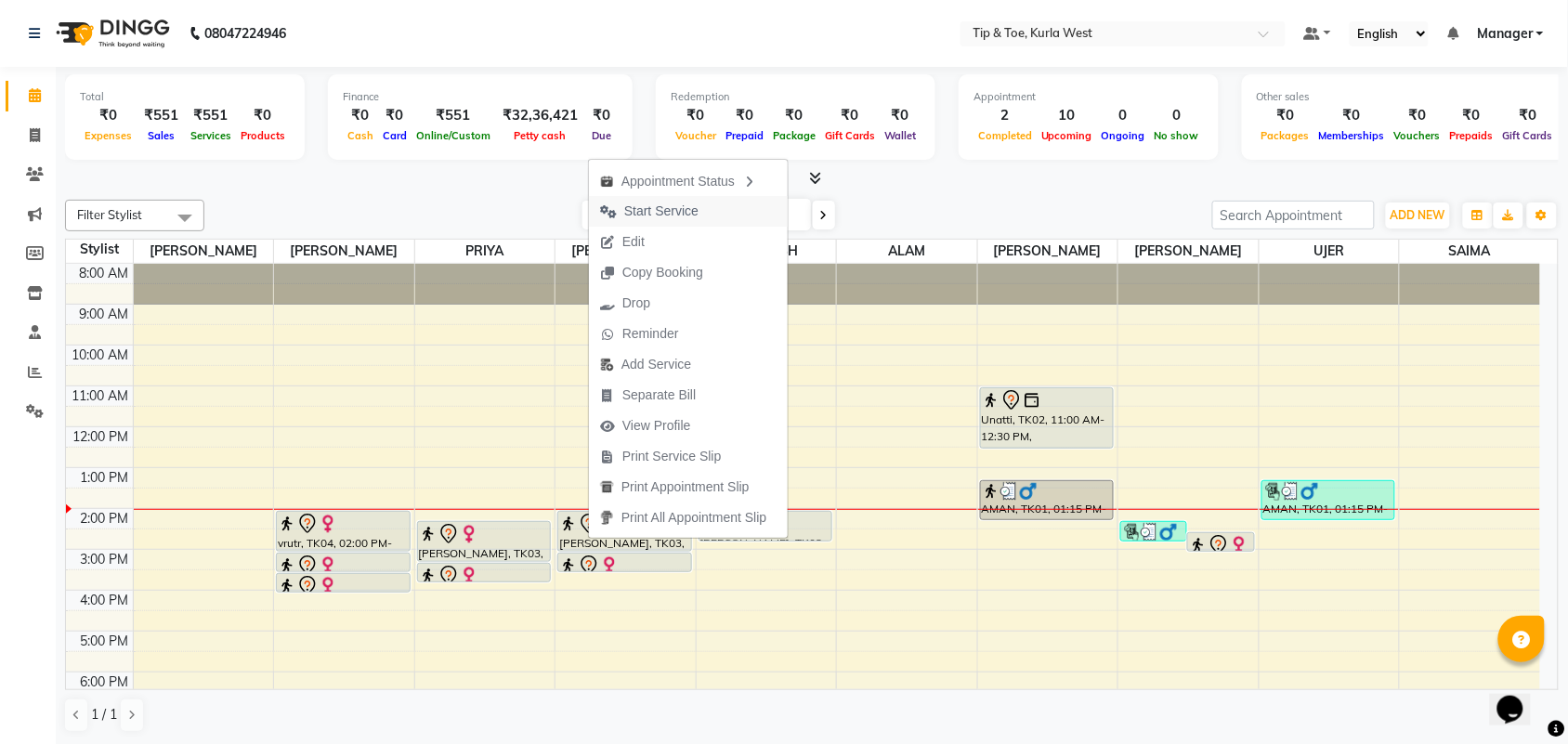
click at [695, 207] on span "Start Service" at bounding box center [661, 211] width 74 height 20
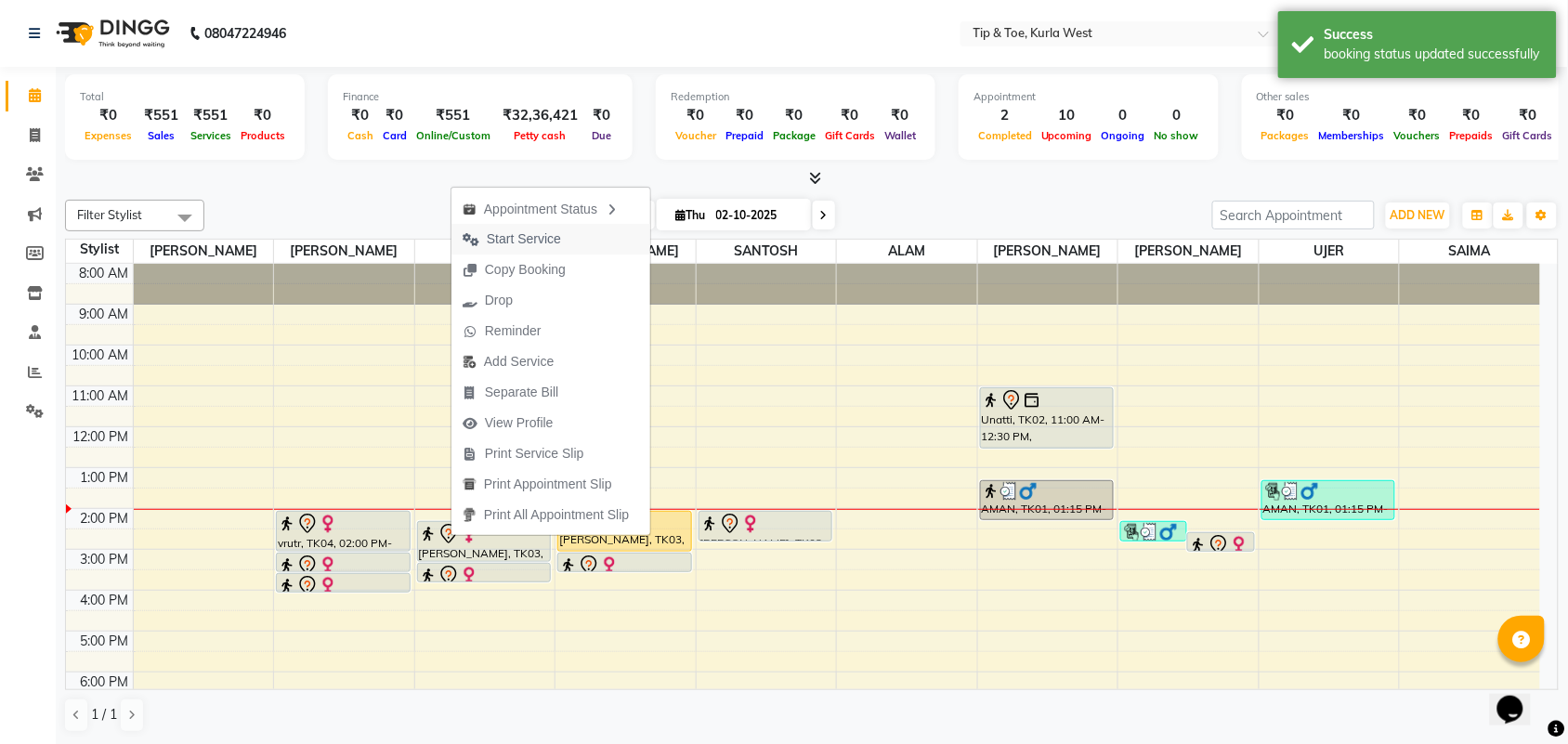
click at [559, 233] on span "Start Service" at bounding box center [524, 239] width 74 height 20
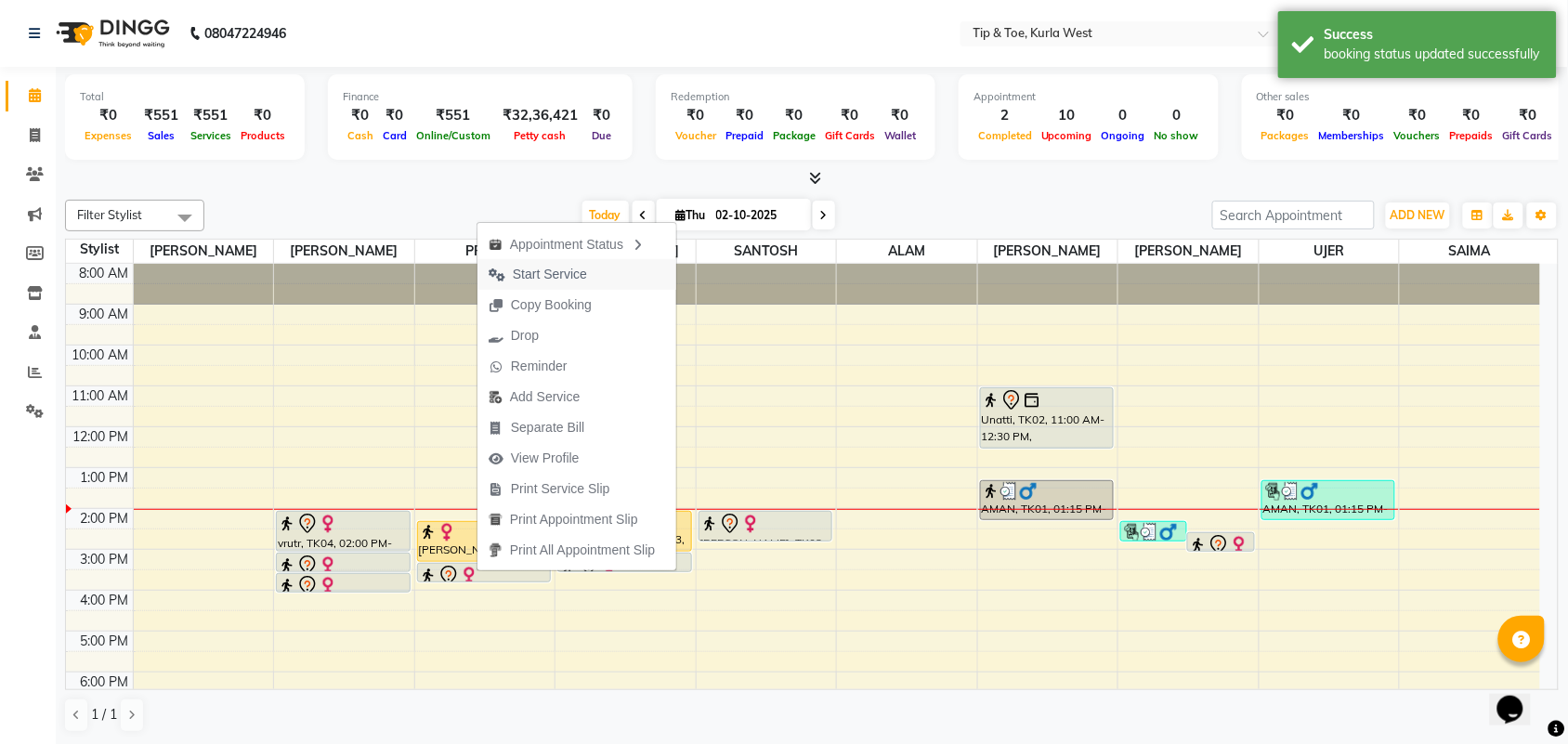
click at [591, 270] on span "Start Service" at bounding box center [537, 274] width 121 height 31
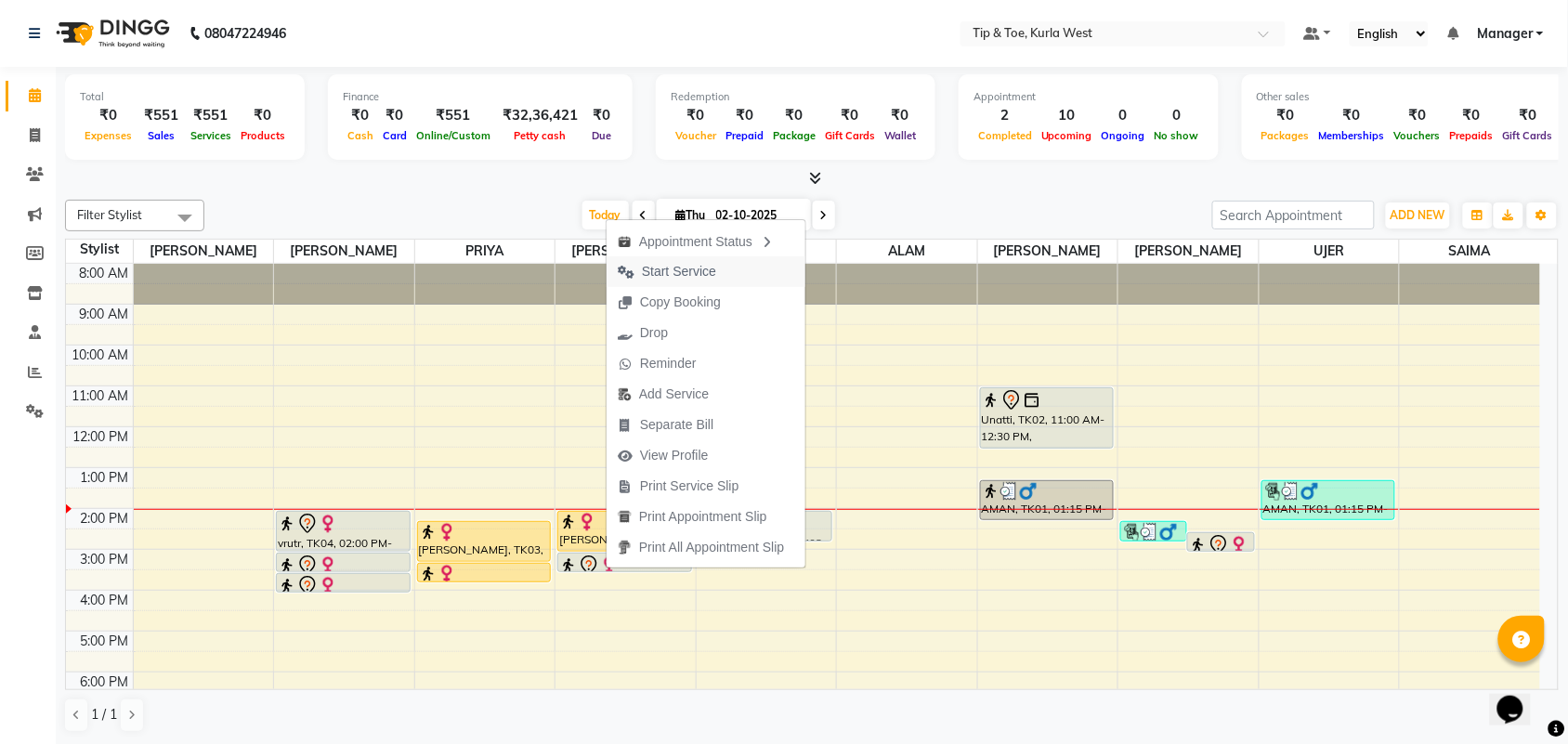
click at [690, 267] on span "Start Service" at bounding box center [679, 272] width 74 height 20
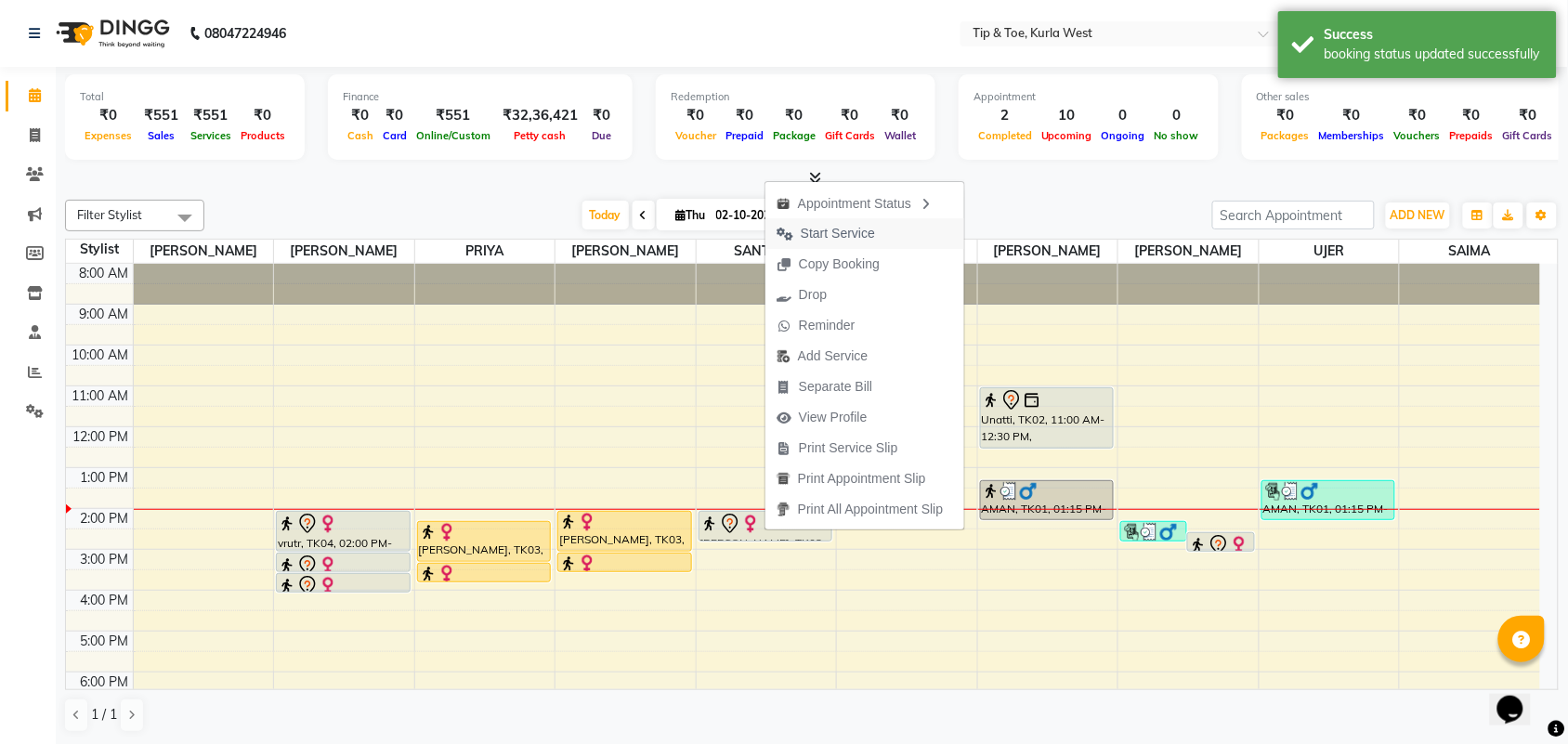
click at [836, 230] on span "Start Service" at bounding box center [837, 234] width 74 height 20
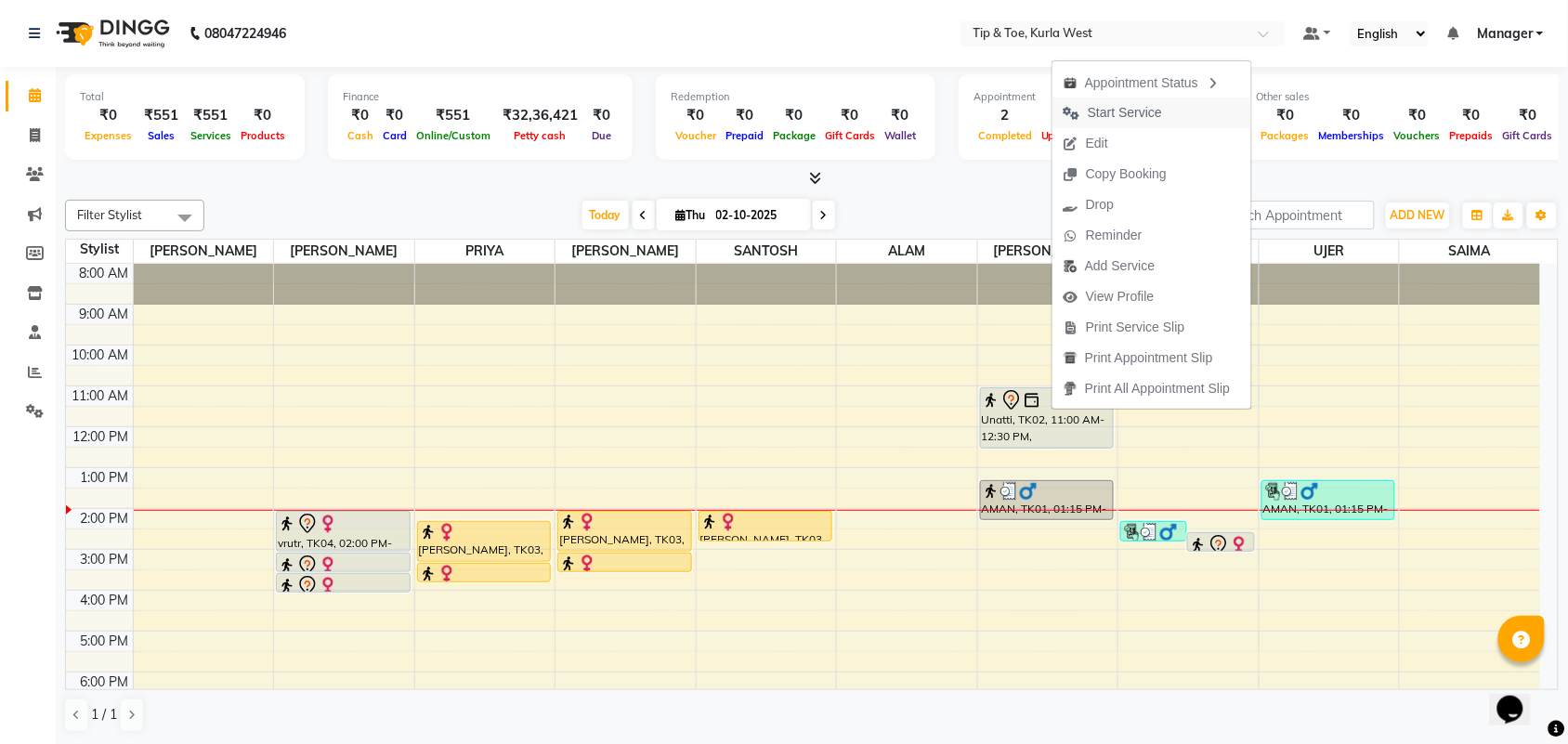
drag, startPoint x: 1124, startPoint y: 117, endPoint x: 1140, endPoint y: 128, distance: 19.4
click at [1124, 115] on span "Start Service" at bounding box center [1124, 113] width 74 height 20
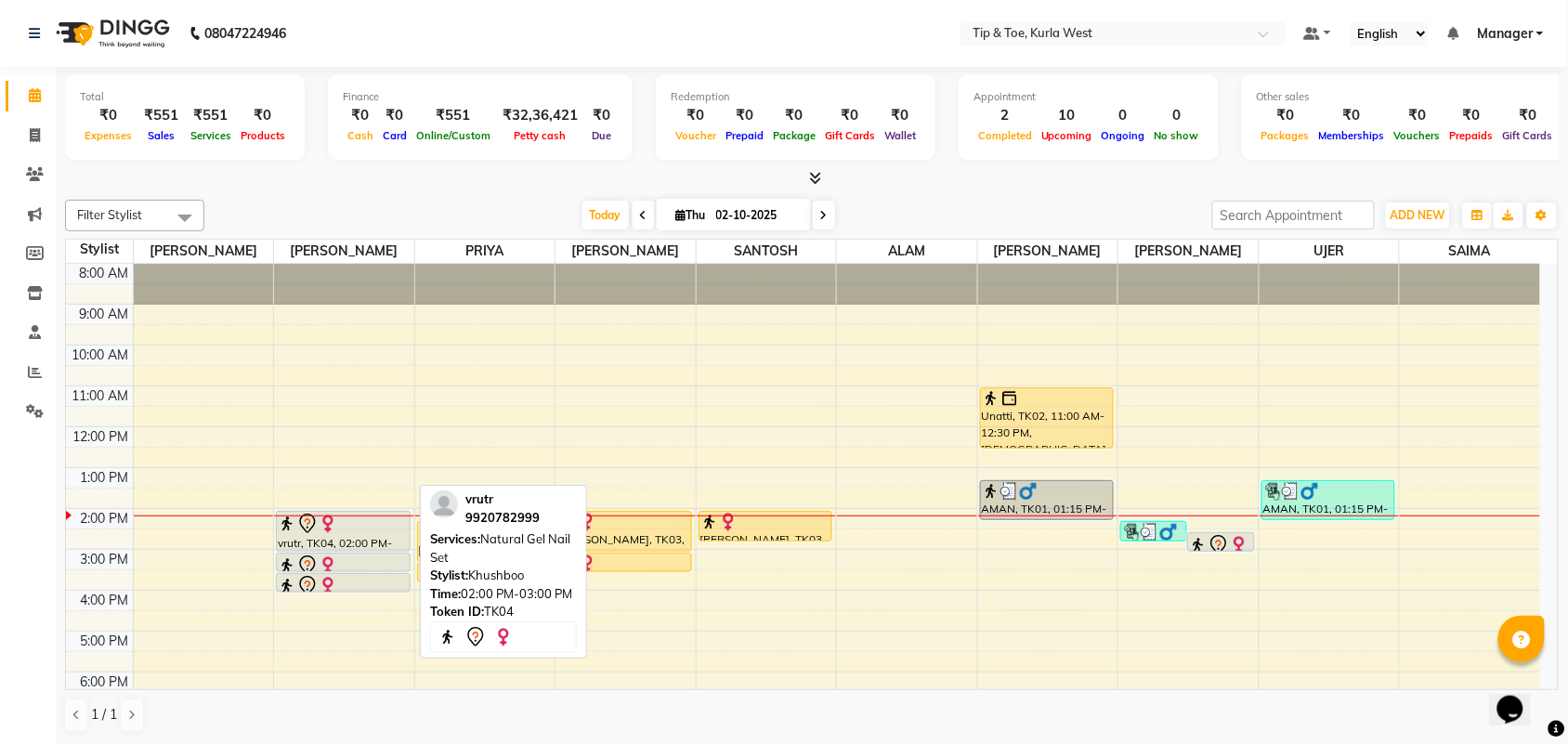
click at [341, 538] on div "vrutr, TK04, 02:00 PM-03:00 PM, Natural Gel Nail Set" at bounding box center [343, 531] width 132 height 39
select select "7"
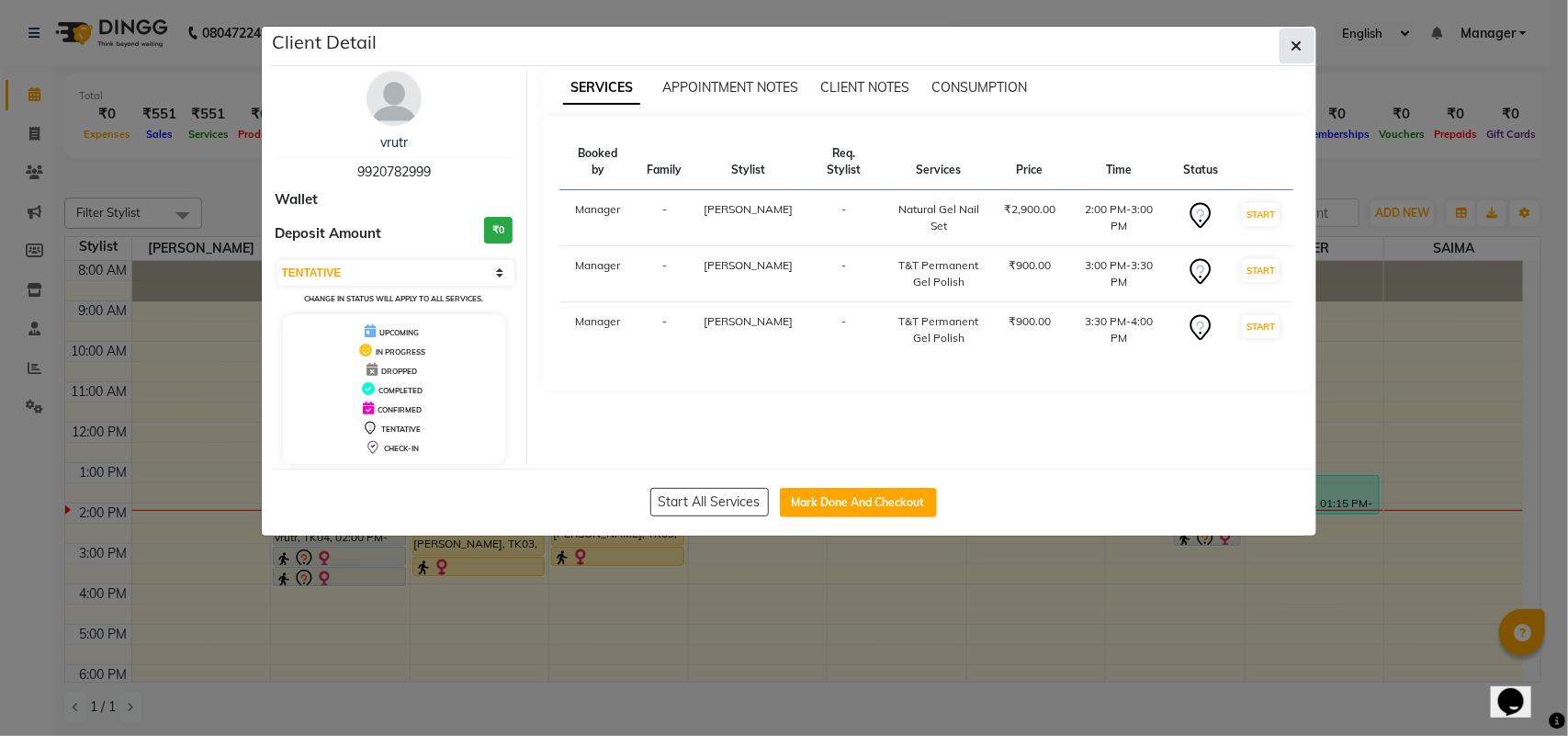
click at [1292, 54] on icon "button" at bounding box center [1296, 45] width 11 height 15
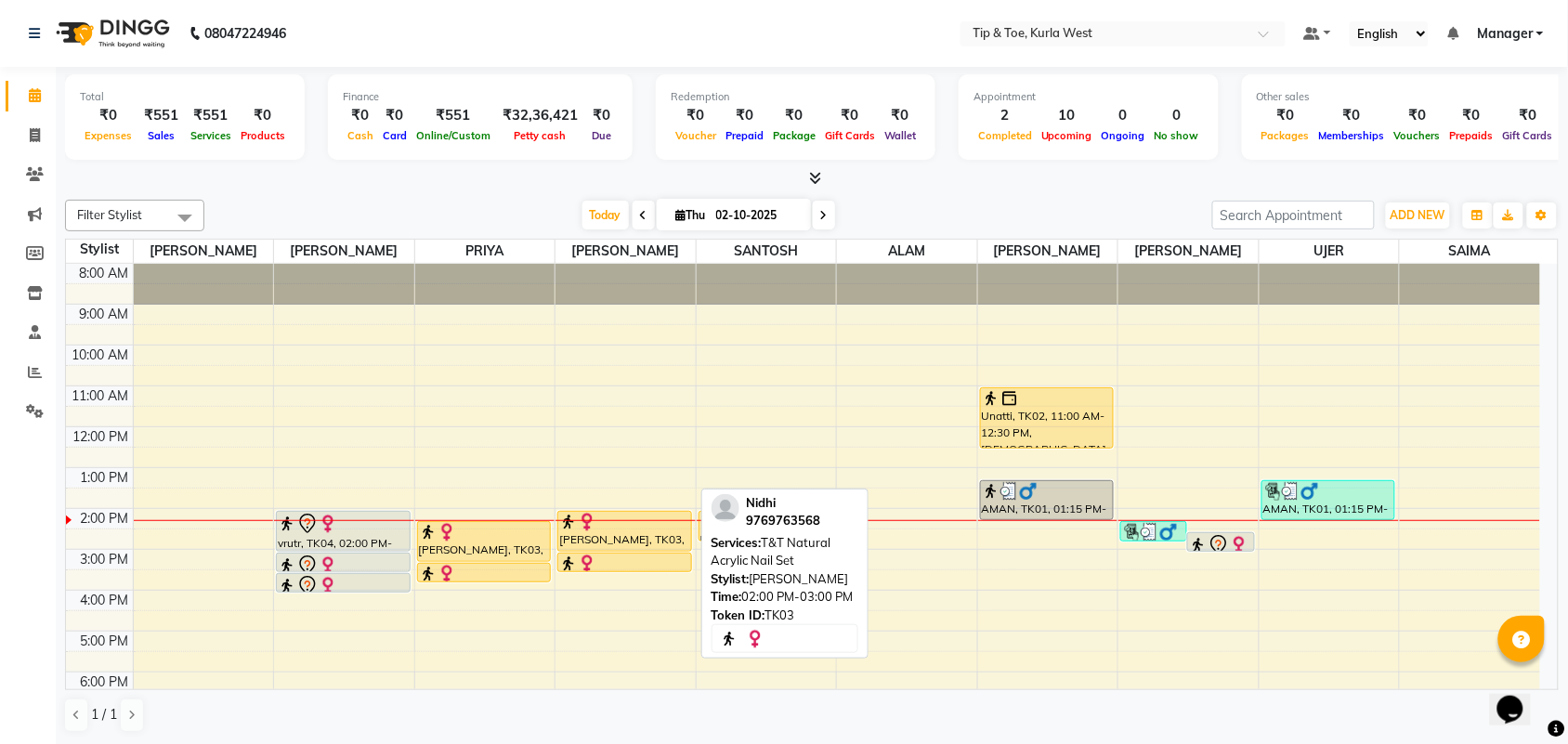
click at [625, 531] on div at bounding box center [624, 522] width 131 height 19
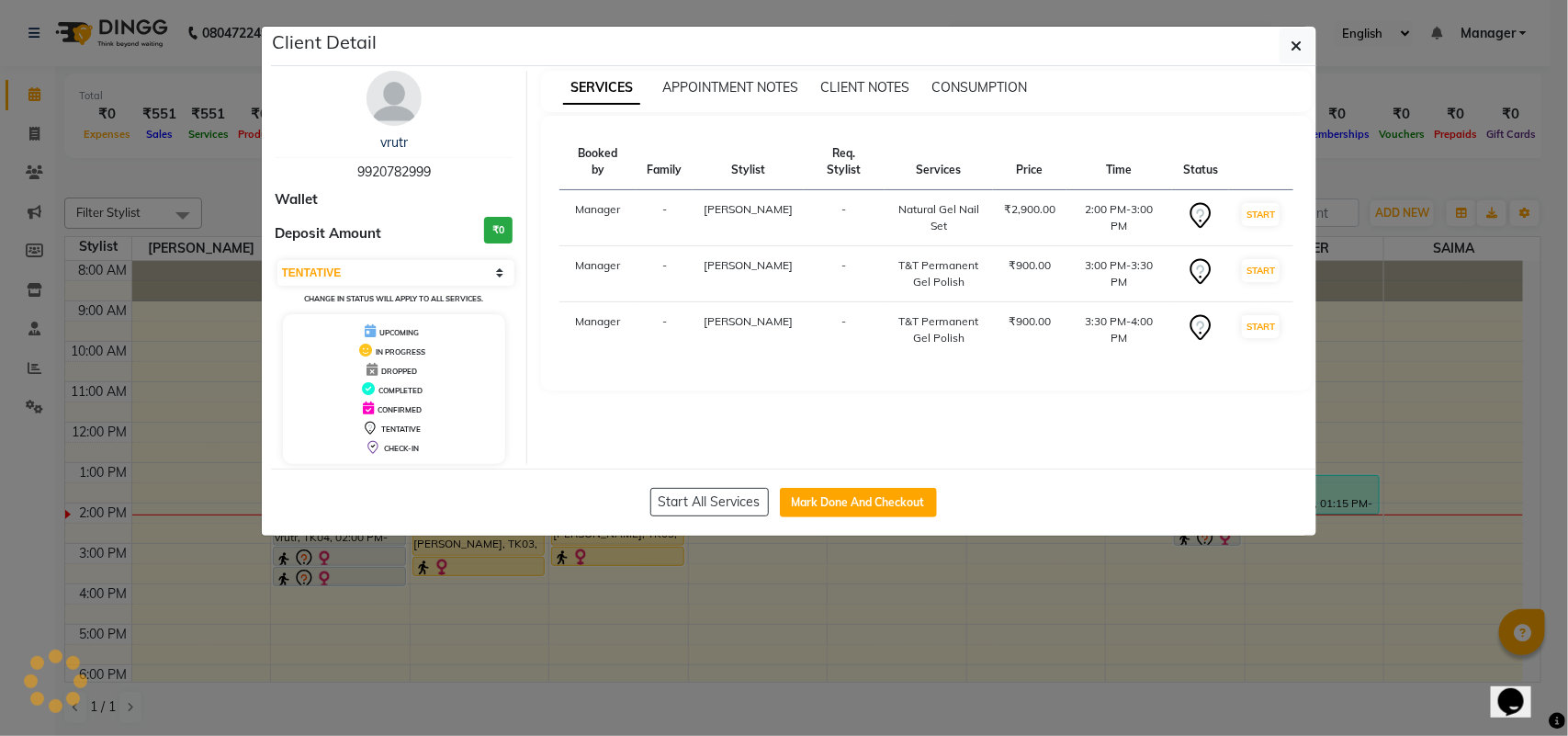
select select "1"
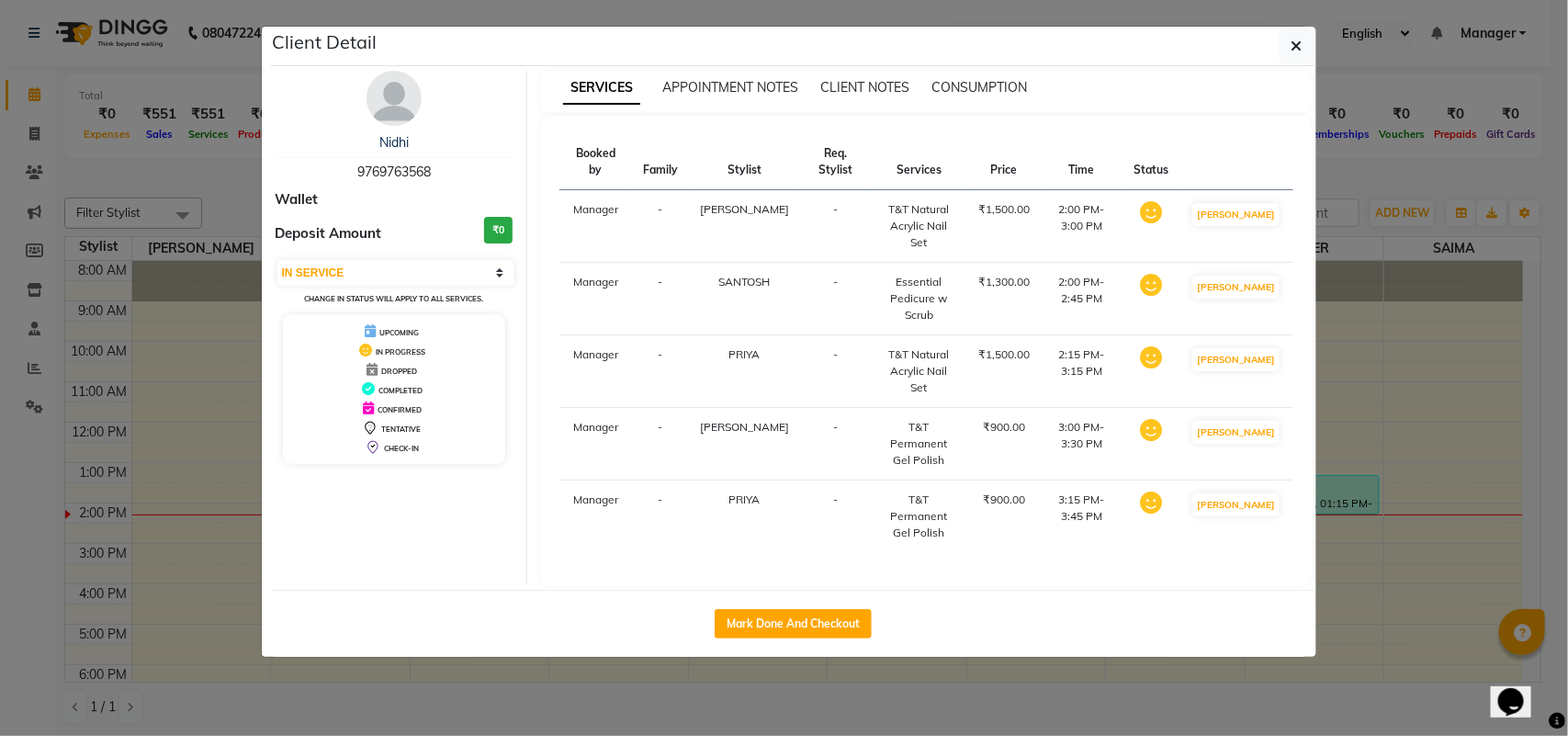
click at [400, 175] on span "9769763568" at bounding box center [394, 171] width 73 height 17
copy span "9769763568"
click at [1302, 46] on button "button" at bounding box center [1297, 46] width 35 height 35
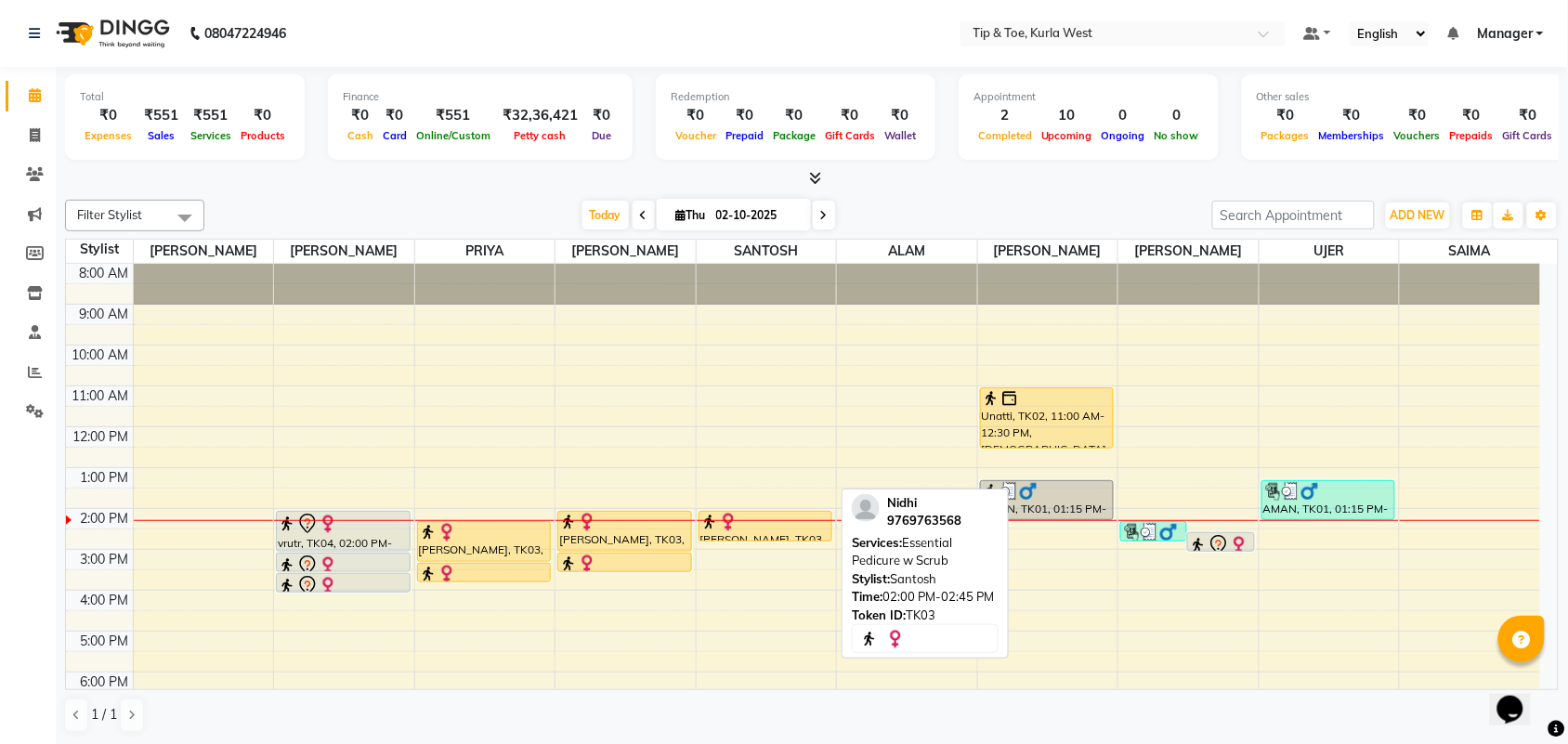
scroll to position [112, 0]
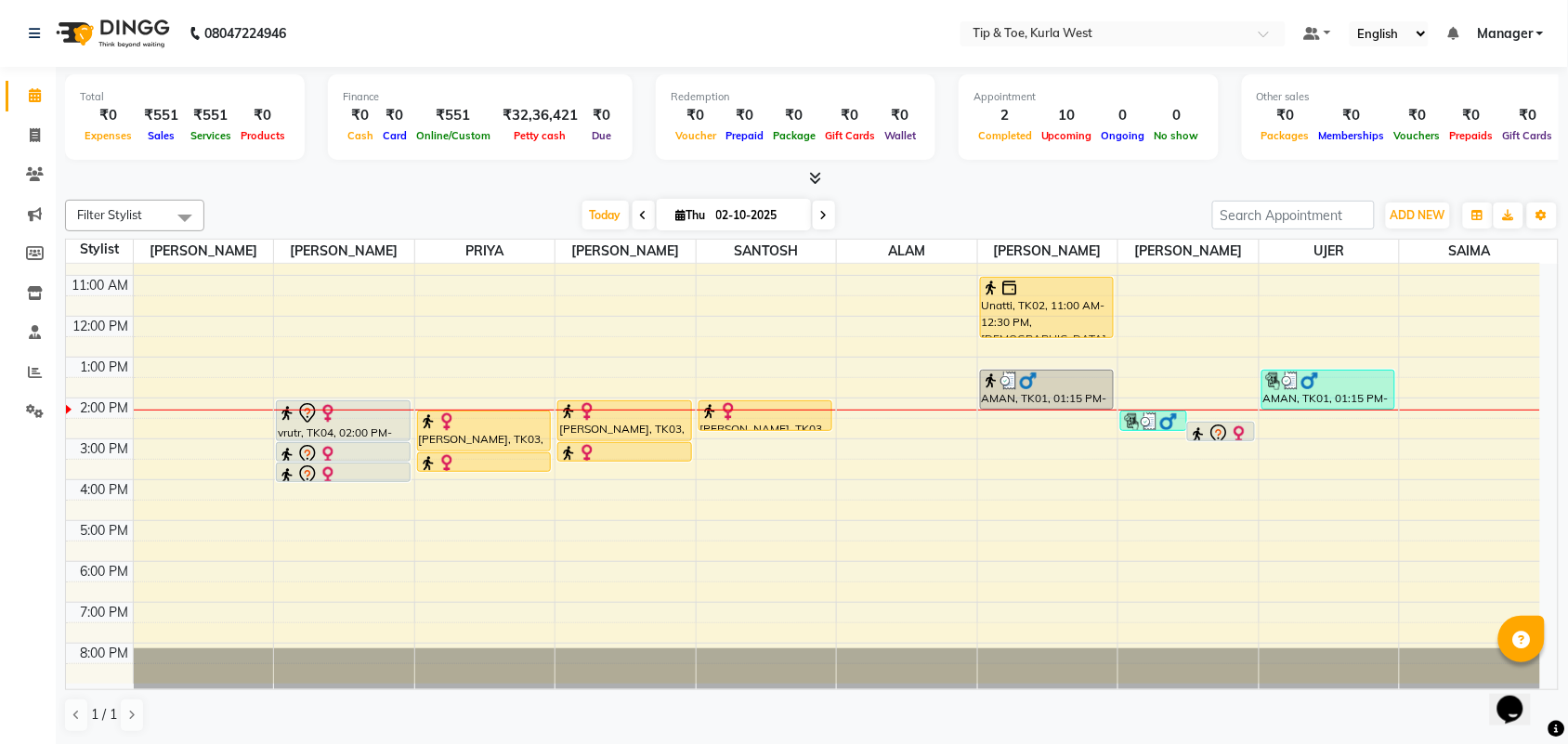
click at [757, 502] on div "8:00 AM 9:00 AM 10:00 AM 11:00 AM 12:00 PM 1:00 PM 2:00 PM 3:00 PM 4:00 PM 5:00…" at bounding box center [803, 418] width 1474 height 531
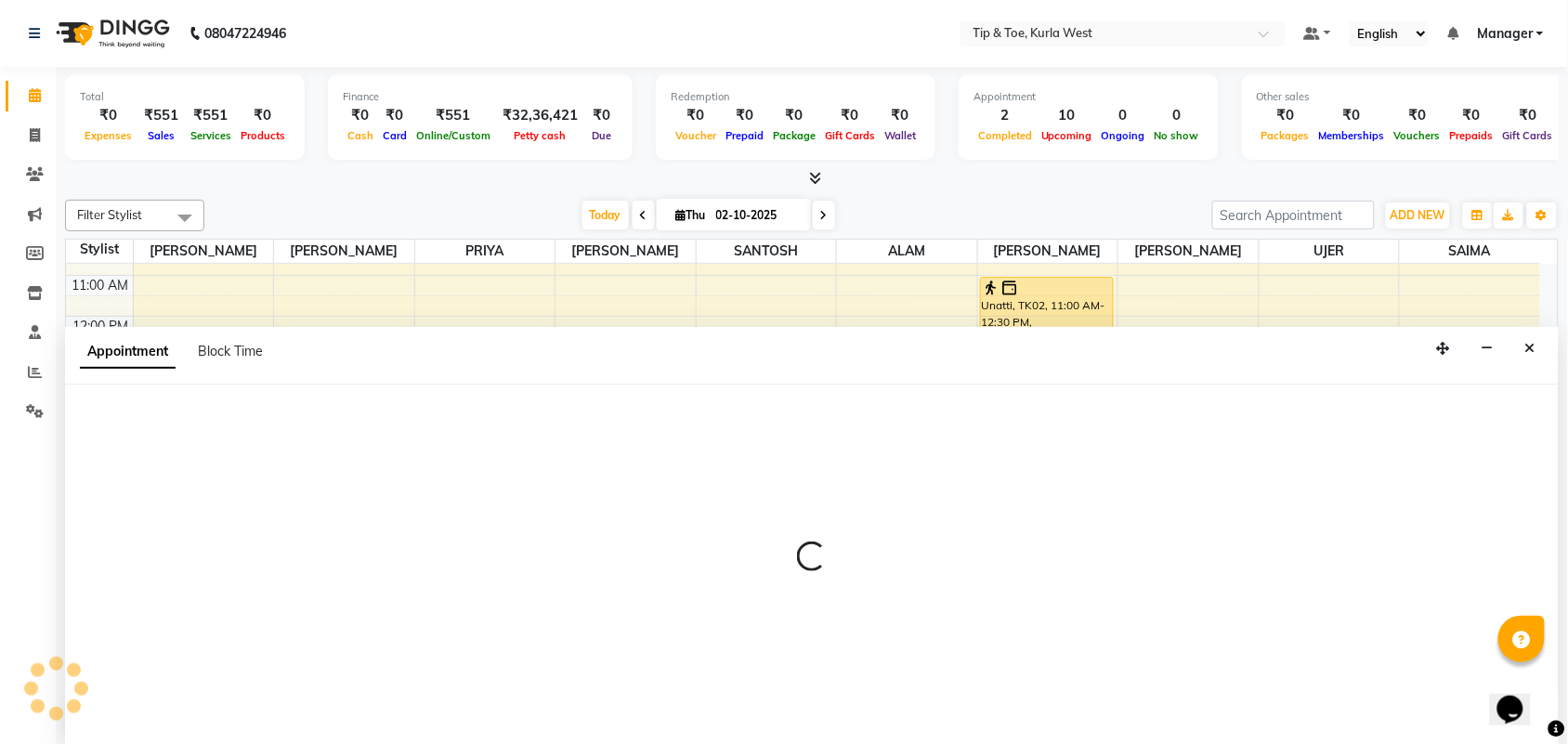
scroll to position [1, 0]
select select "42740"
select select "960"
select select "tentative"
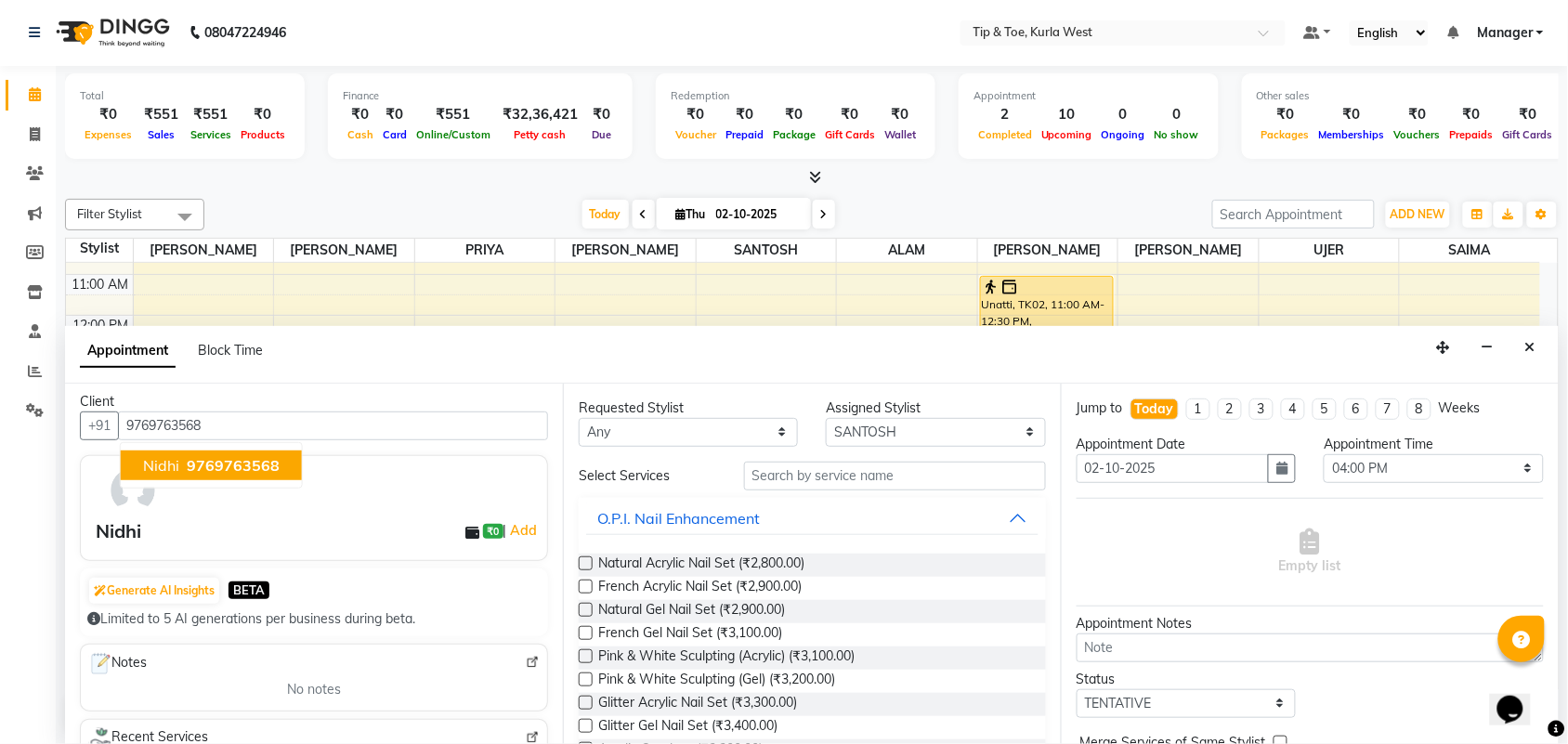
scroll to position [0, 0]
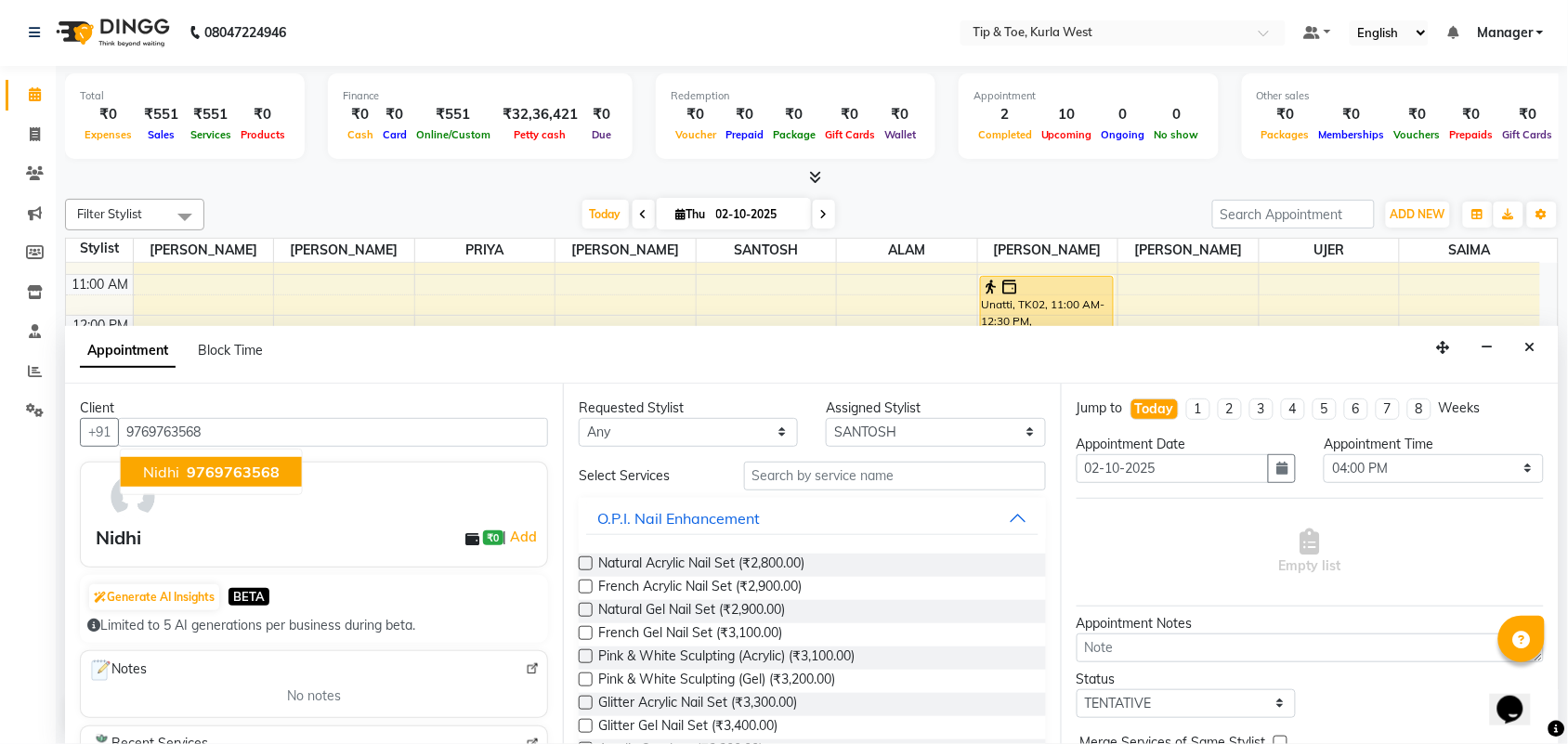
click at [213, 457] on button "[PERSON_NAME] 9769763568" at bounding box center [210, 472] width 181 height 30
type input "9769763568"
click at [1534, 353] on icon "Close" at bounding box center [1530, 348] width 10 height 13
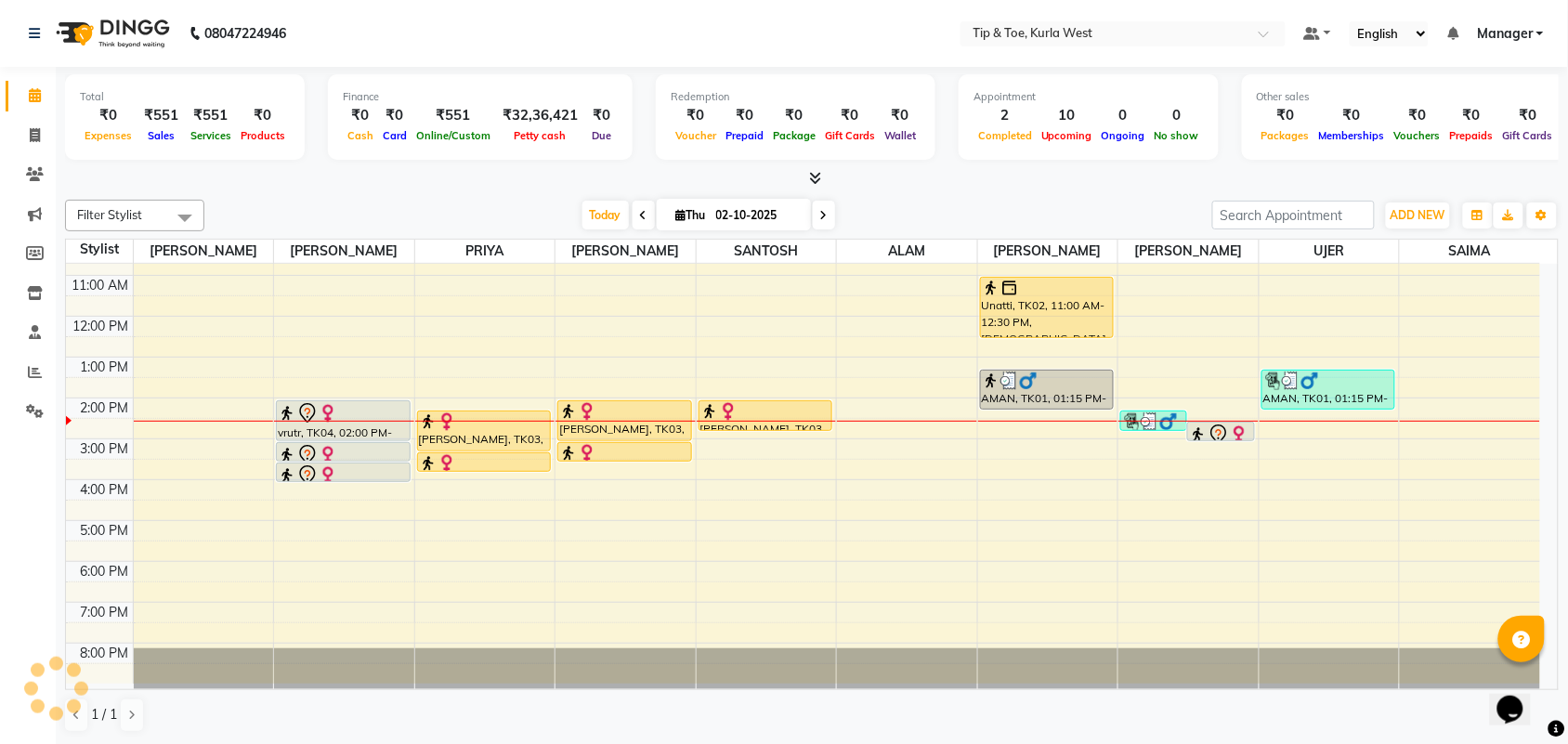
scroll to position [1, 0]
